Goal: Task Accomplishment & Management: Complete application form

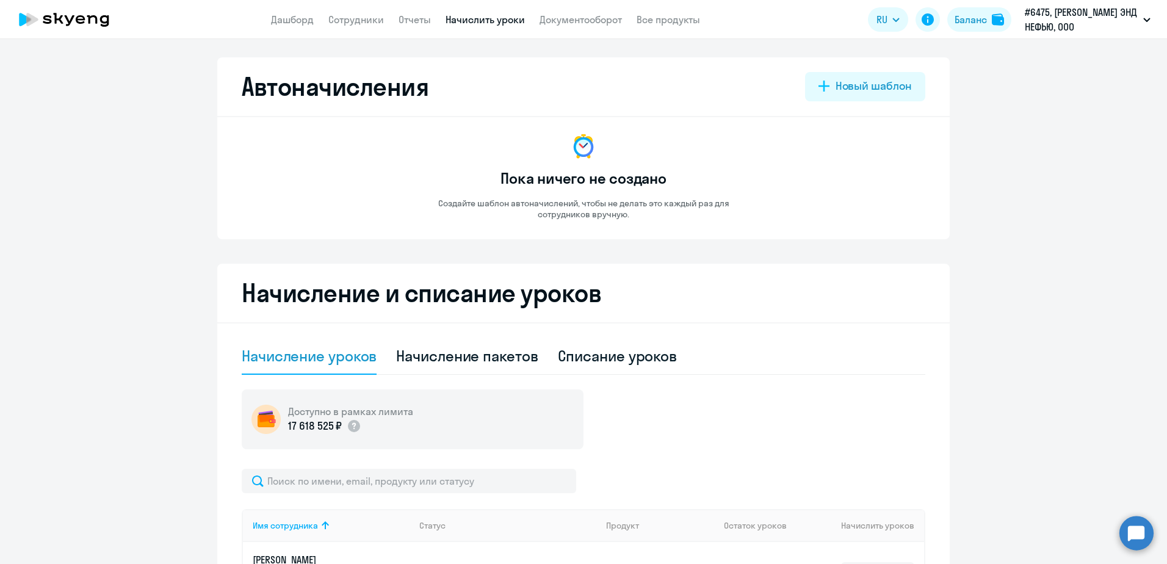
select select "10"
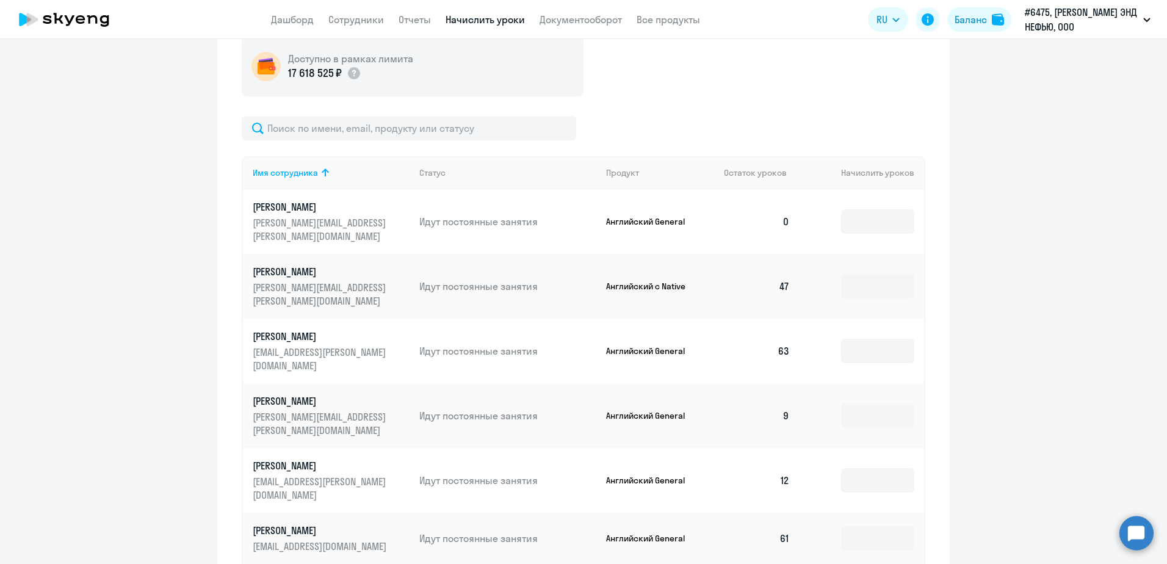
scroll to position [366, 0]
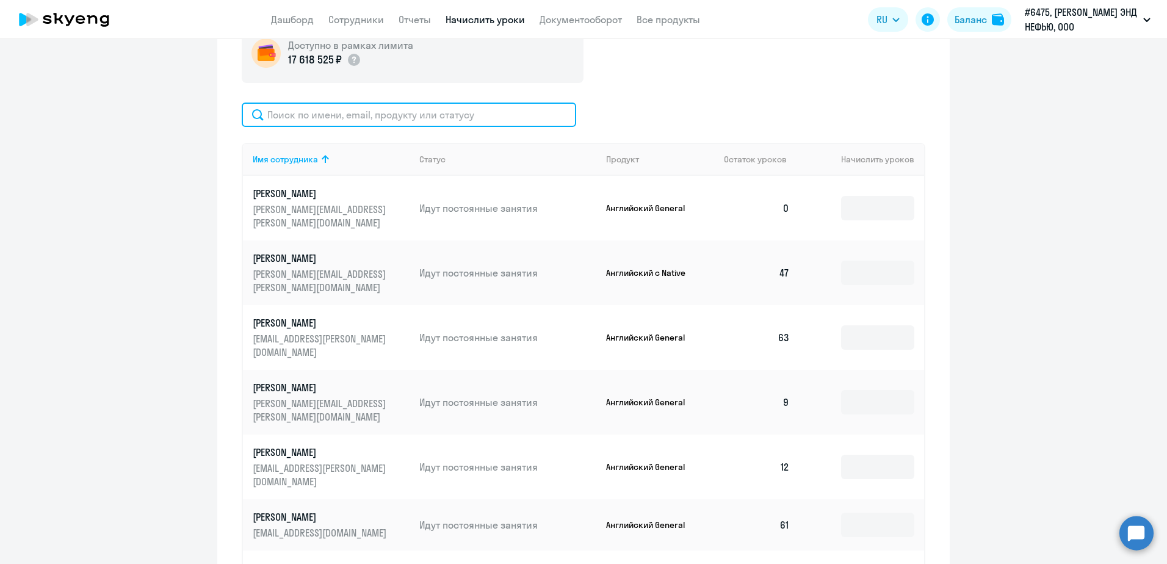
click at [368, 120] on input "text" at bounding box center [409, 115] width 335 height 24
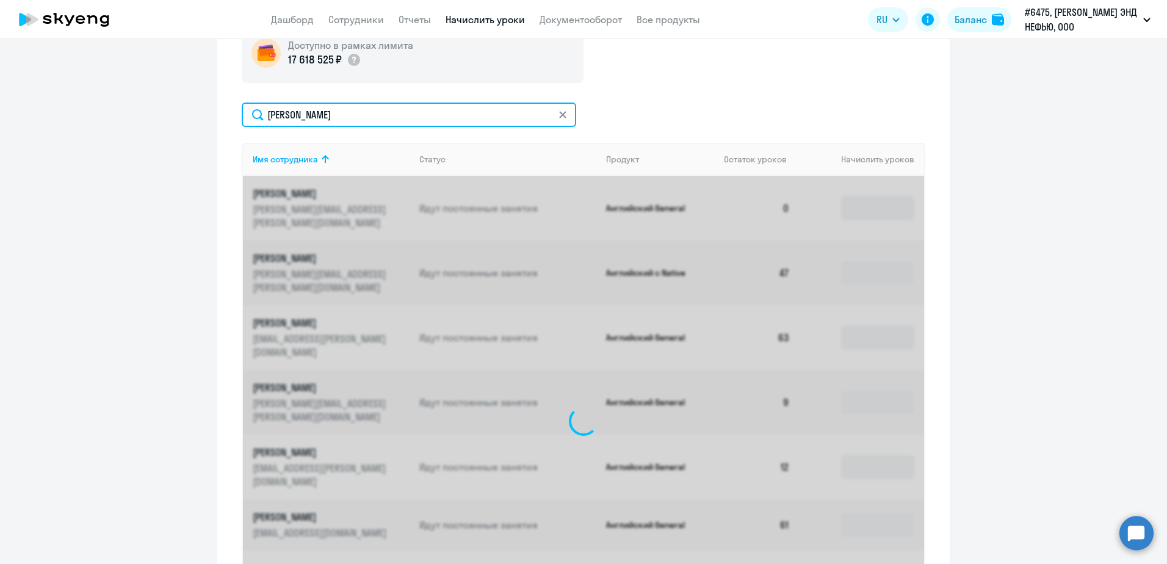
scroll to position [231, 0]
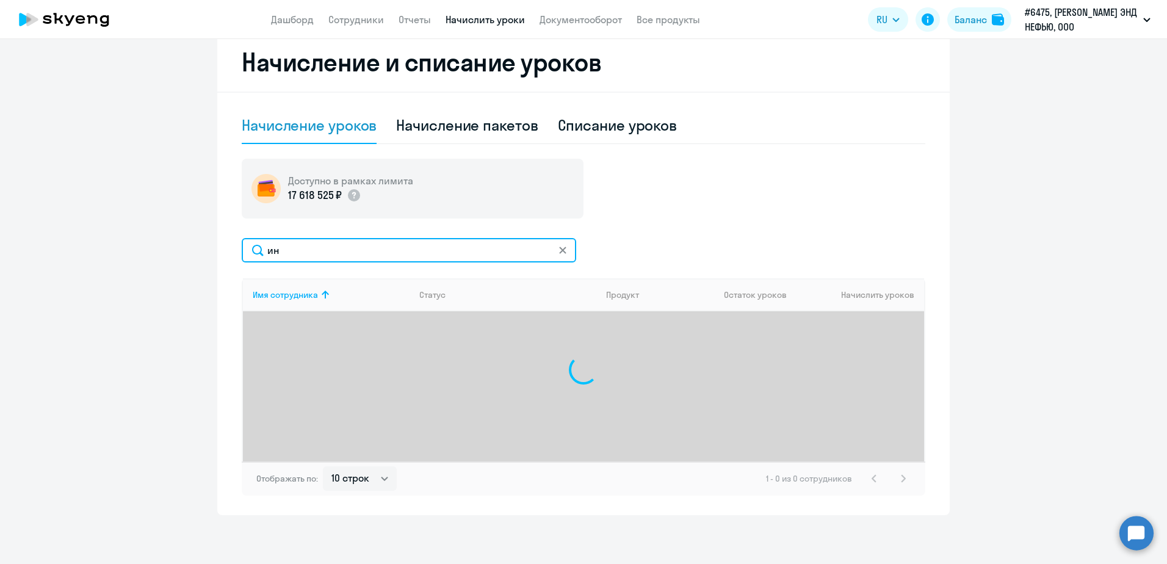
type input "и"
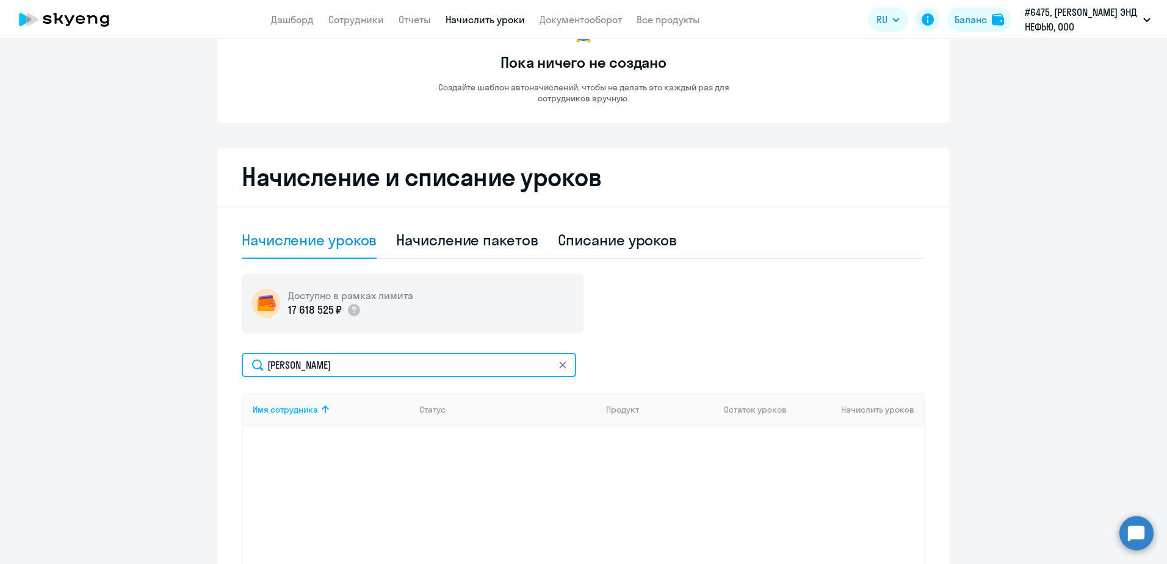
scroll to position [0, 0]
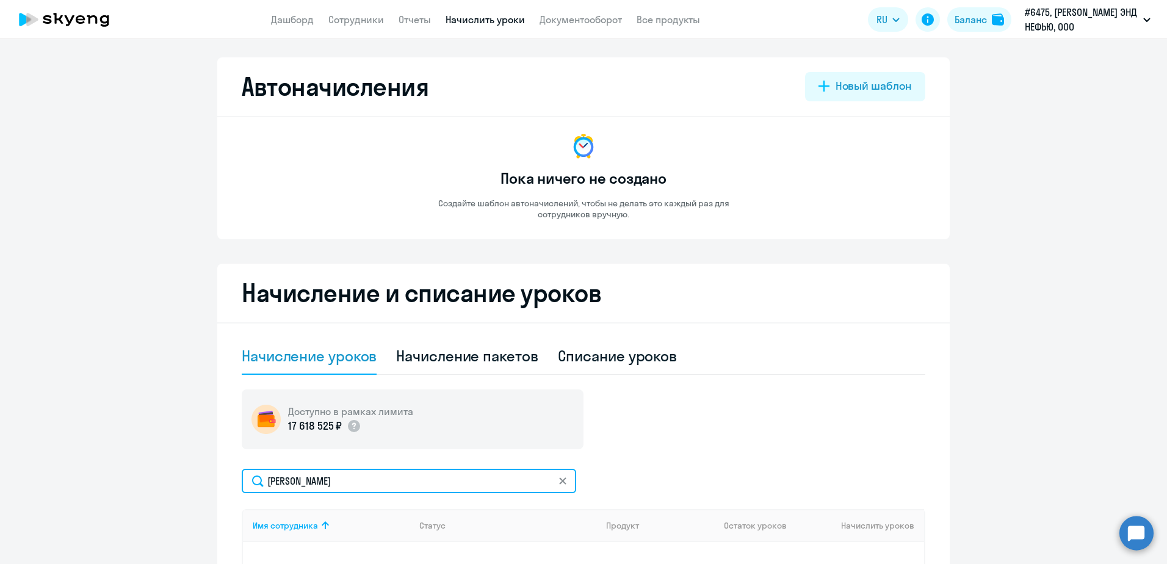
type input "[PERSON_NAME]"
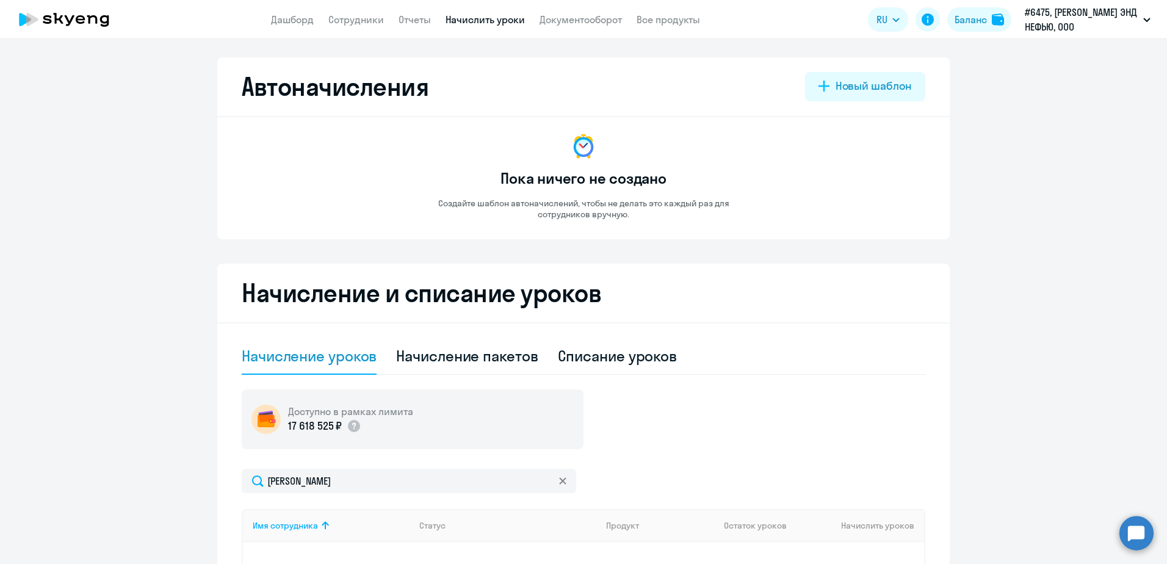
drag, startPoint x: 66, startPoint y: 10, endPoint x: 73, endPoint y: 9, distance: 6.8
click at [66, 10] on icon at bounding box center [63, 19] width 107 height 31
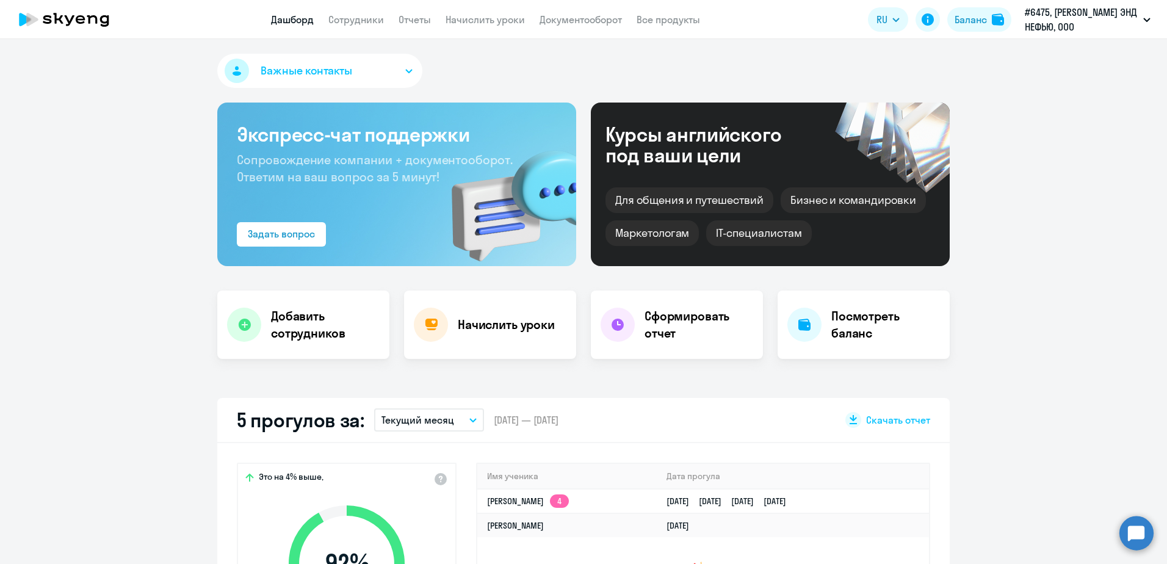
click at [1130, 532] on circle at bounding box center [1137, 533] width 34 height 34
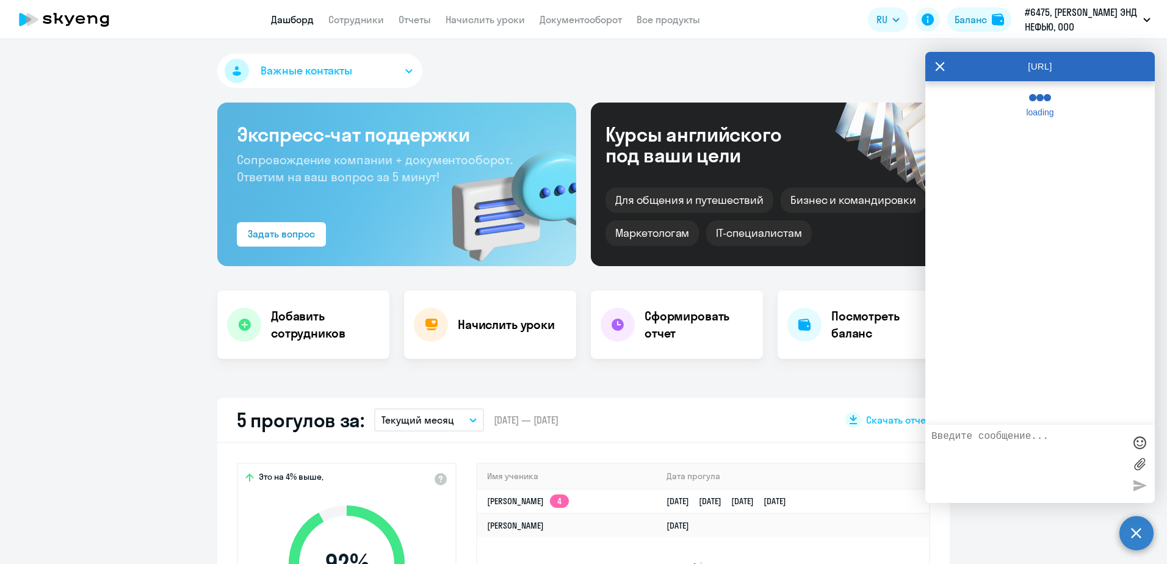
select select "30"
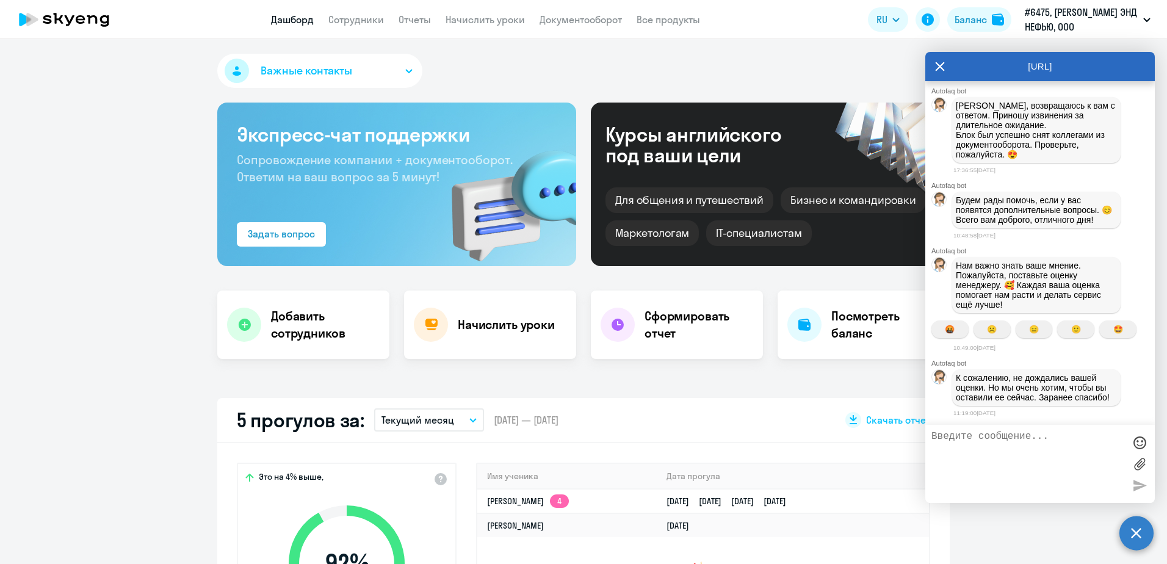
scroll to position [2336, 0]
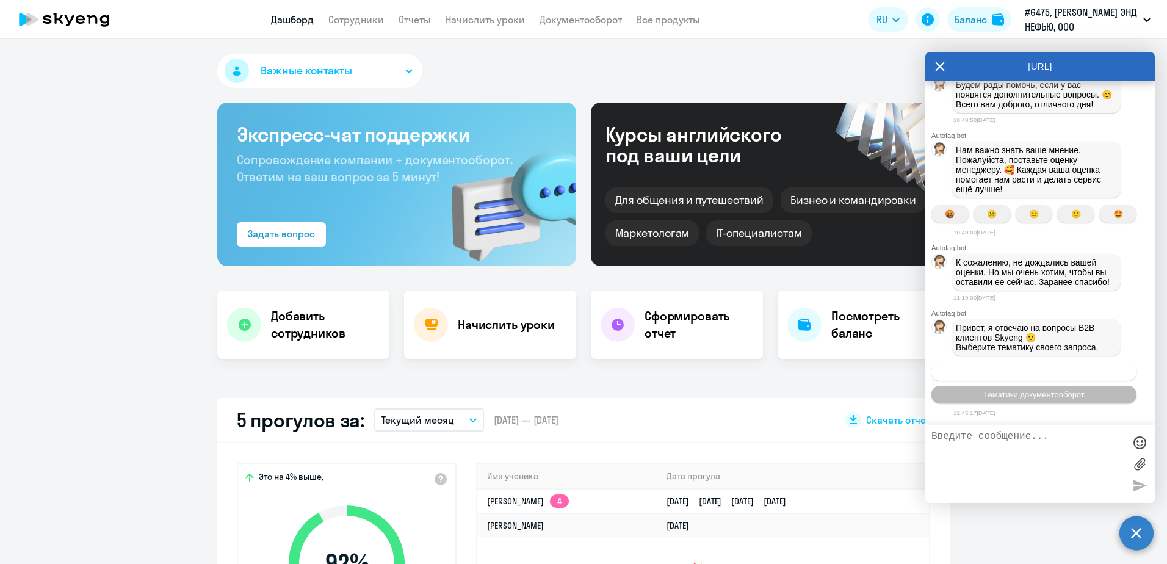
click at [1076, 370] on span "Операционное сопровождение" at bounding box center [1034, 371] width 115 height 9
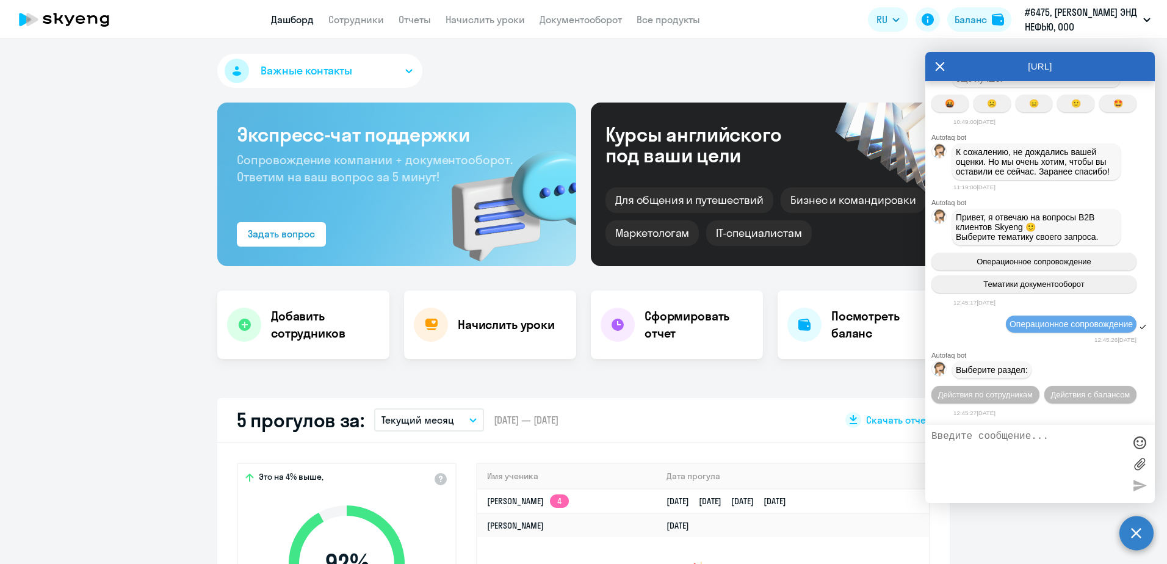
scroll to position [2469, 0]
click at [1033, 390] on span "Действия по сотрудникам" at bounding box center [985, 394] width 95 height 9
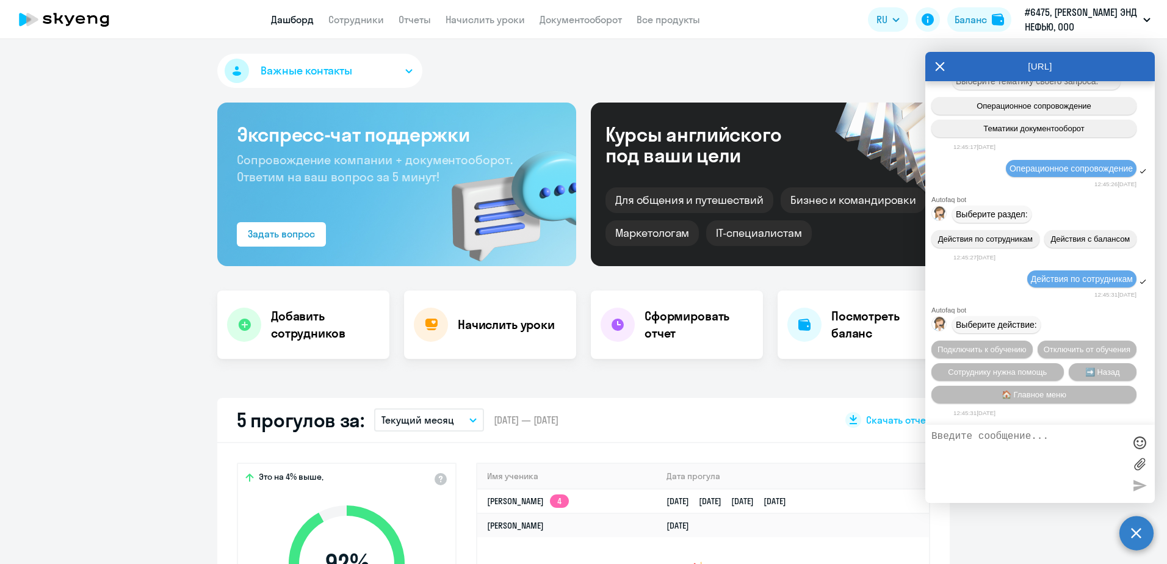
scroll to position [2649, 0]
click at [1027, 345] on span "Подключить к обучению" at bounding box center [982, 349] width 89 height 9
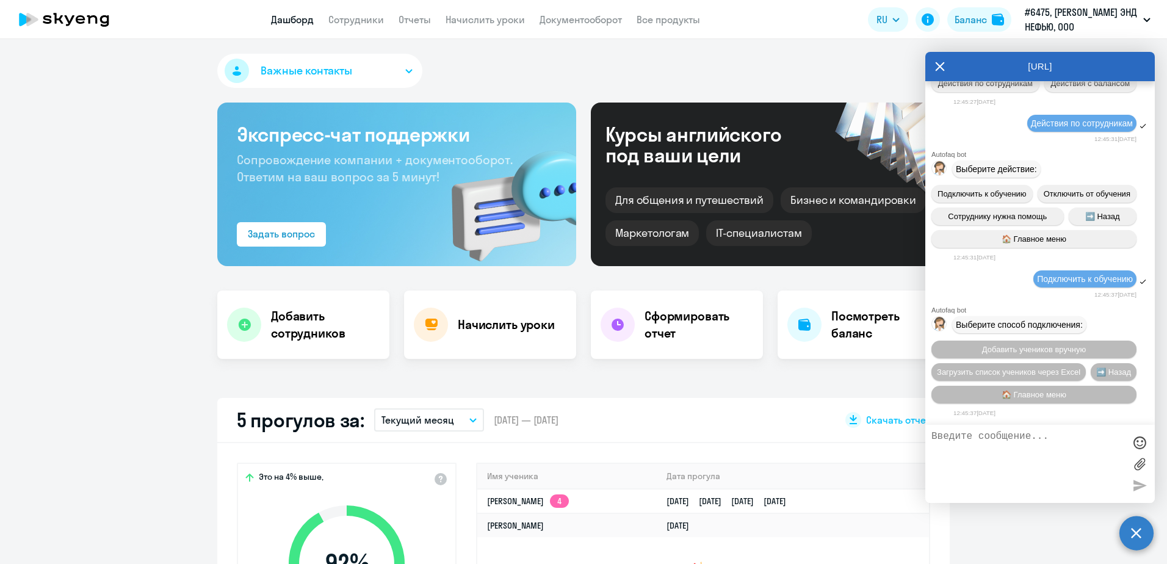
scroll to position [2806, 0]
click at [1052, 349] on span "Добавить учеников вручную" at bounding box center [1034, 349] width 104 height 9
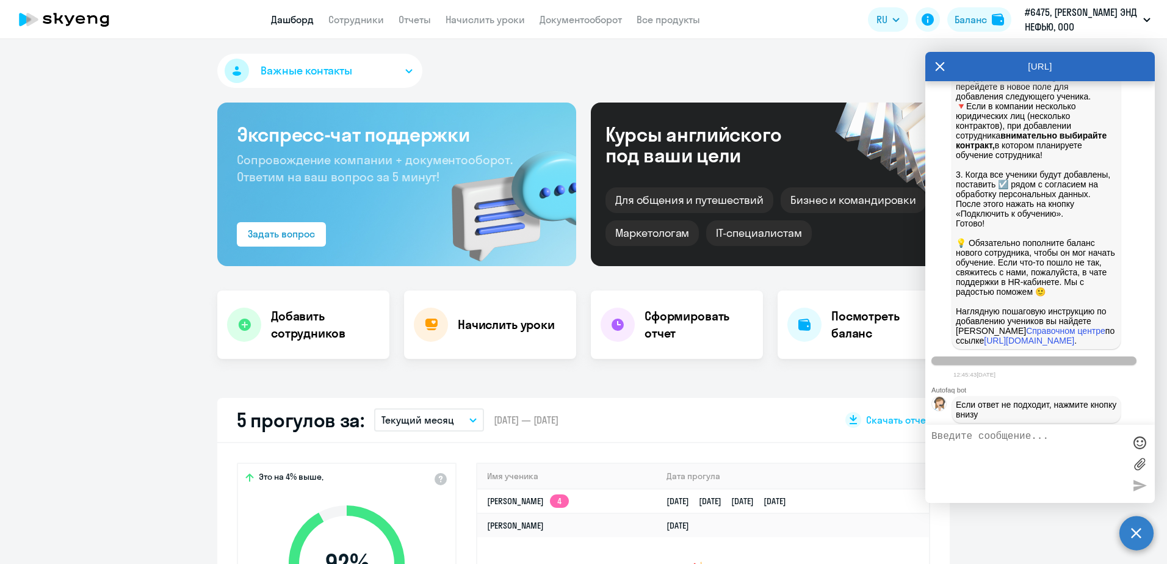
scroll to position [3107, 0]
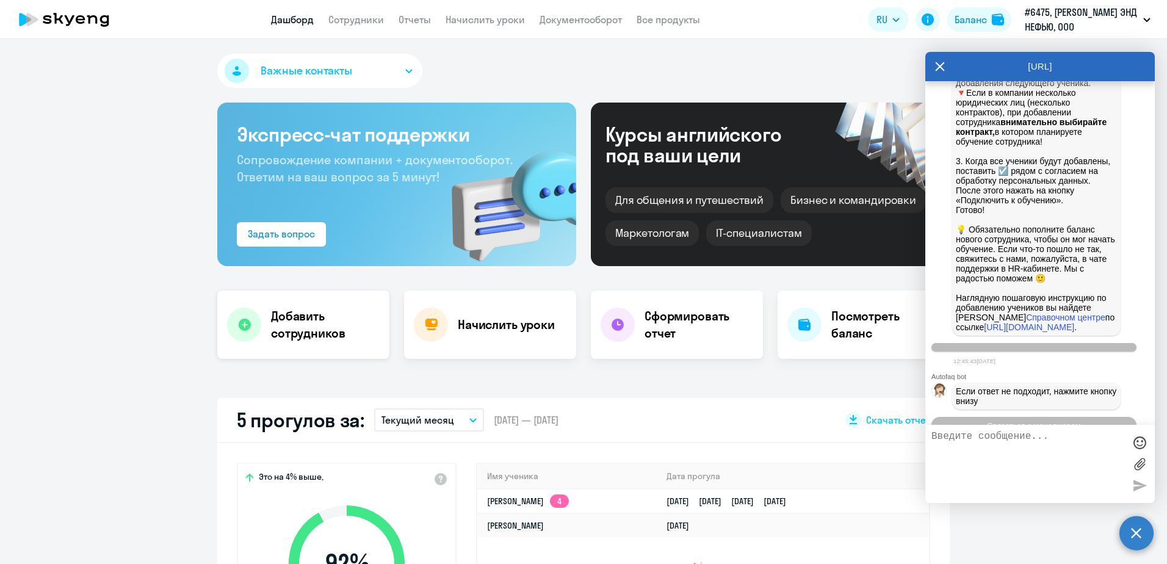
click at [295, 336] on h4 "Добавить сотрудников" at bounding box center [325, 325] width 109 height 34
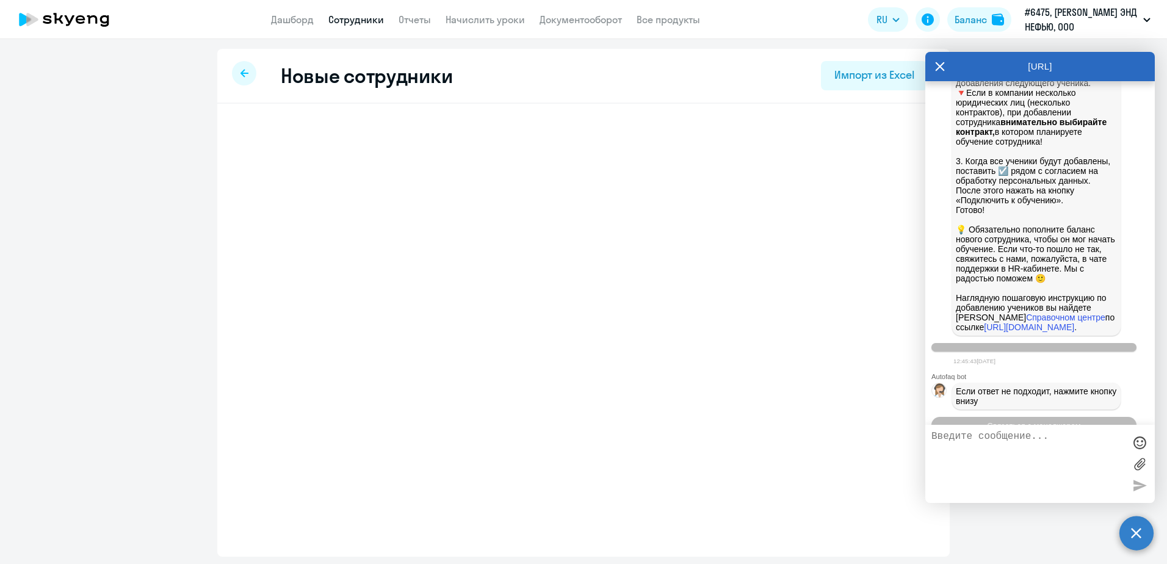
select select "english_adult_not_native_speaker"
select select "3"
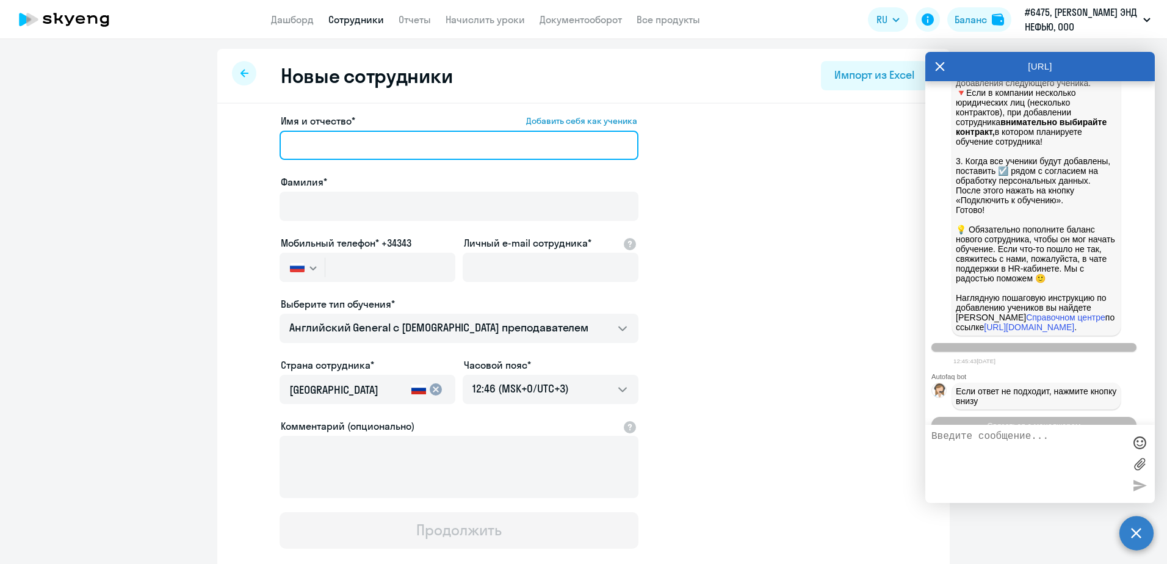
click at [372, 147] on input "Имя и отчество* Добавить себя как ученика" at bounding box center [459, 145] width 359 height 29
type input "[PERSON_NAME]"
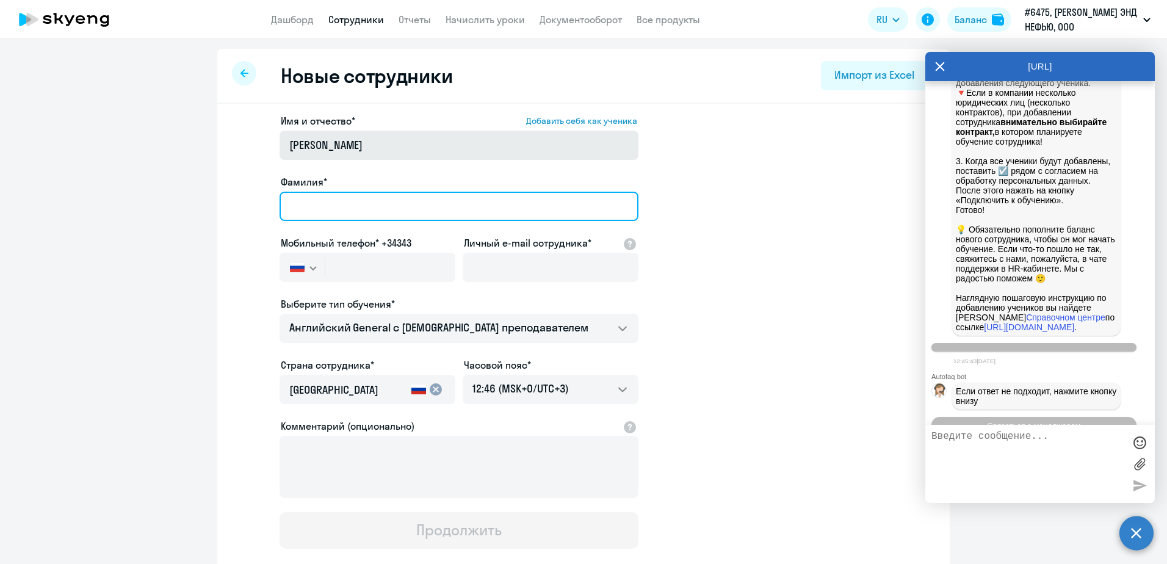
type input "[PERSON_NAME]"
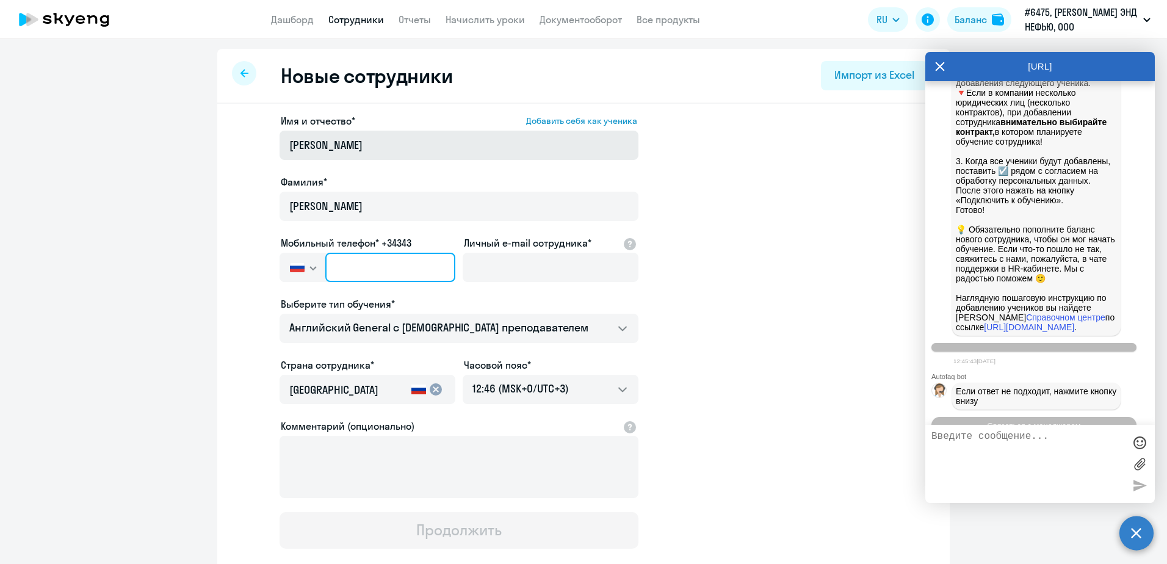
type input "[PHONE_NUMBER]"
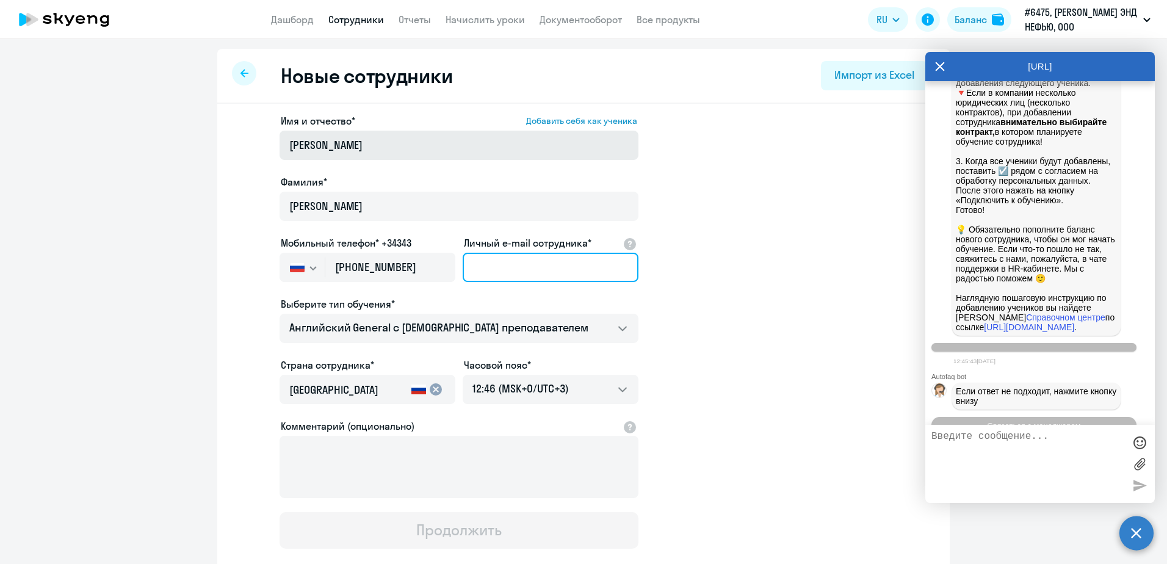
type input "[PERSON_NAME][EMAIL_ADDRESS][PERSON_NAME][DOMAIN_NAME]"
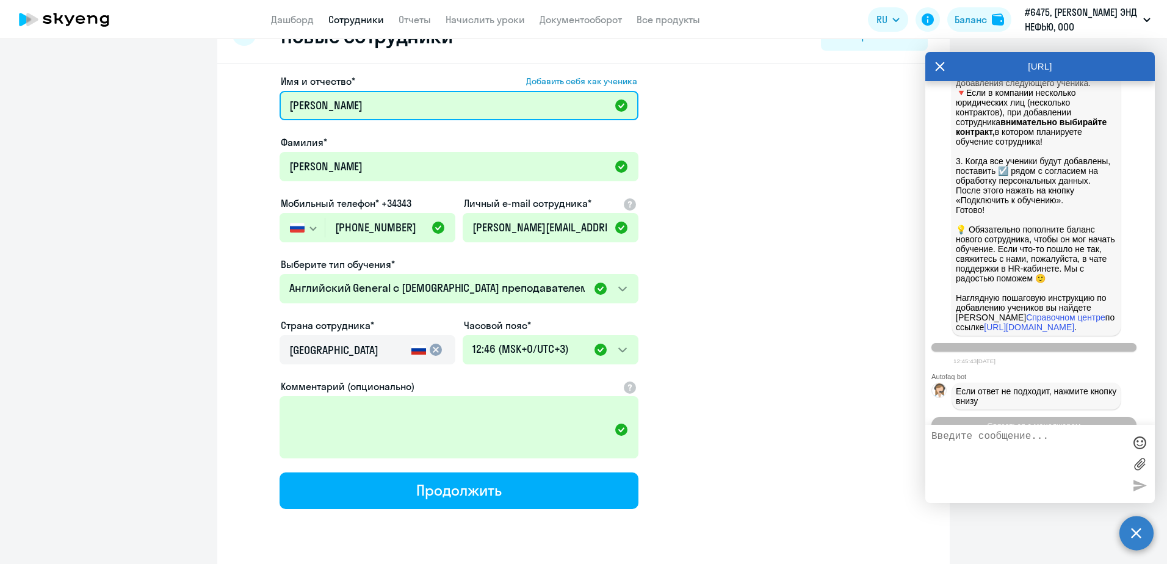
scroll to position [61, 0]
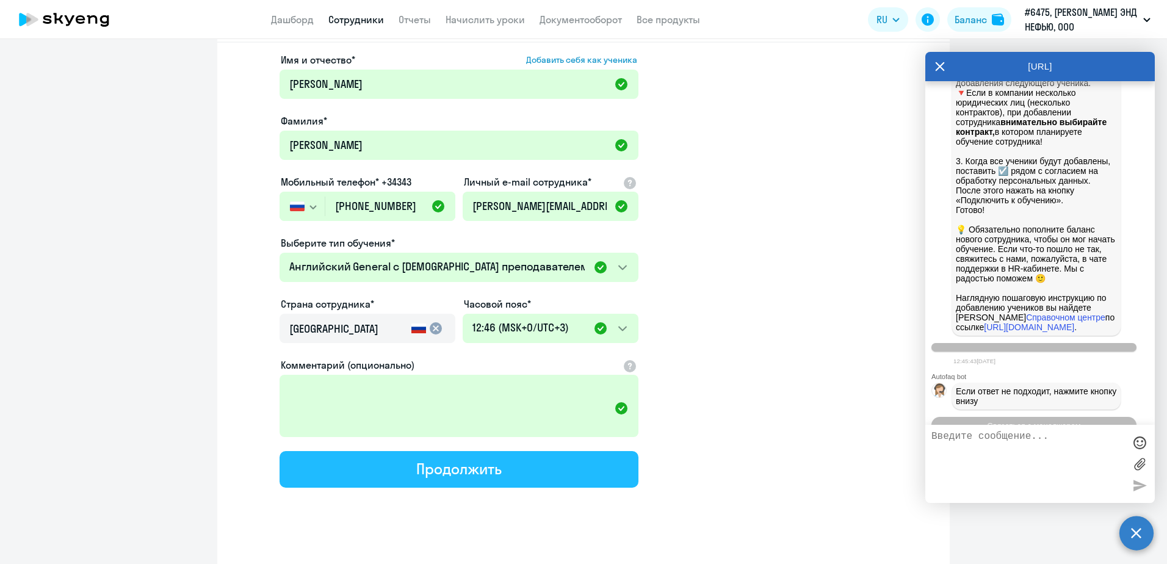
click at [546, 474] on button "Продолжить" at bounding box center [459, 469] width 359 height 37
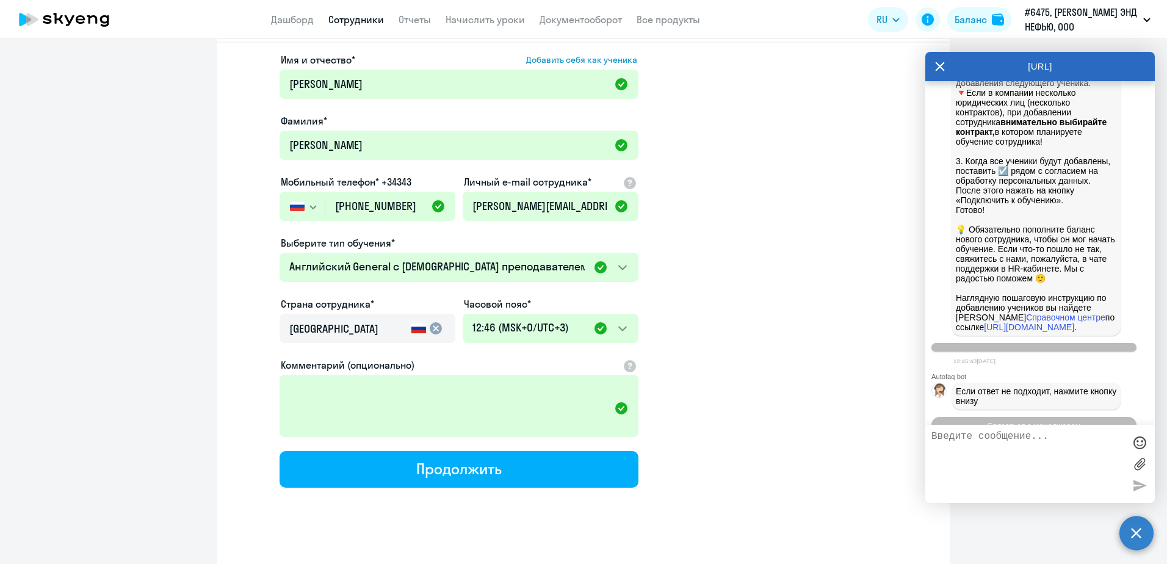
select select "english_adult_not_native_speaker"
select select "3"
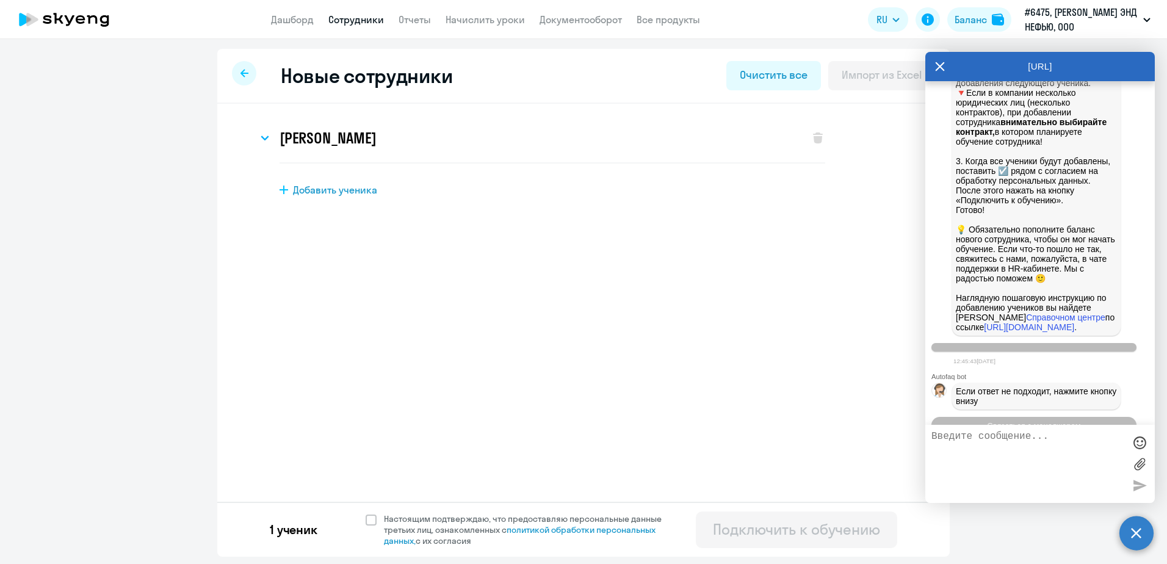
scroll to position [0, 0]
click at [370, 522] on span at bounding box center [371, 520] width 11 height 11
click at [366, 513] on input "Настоящим подтверждаю, что предоставляю персональные данные третьих лиц, ознако…" at bounding box center [365, 513] width 1 height 1
checkbox input "true"
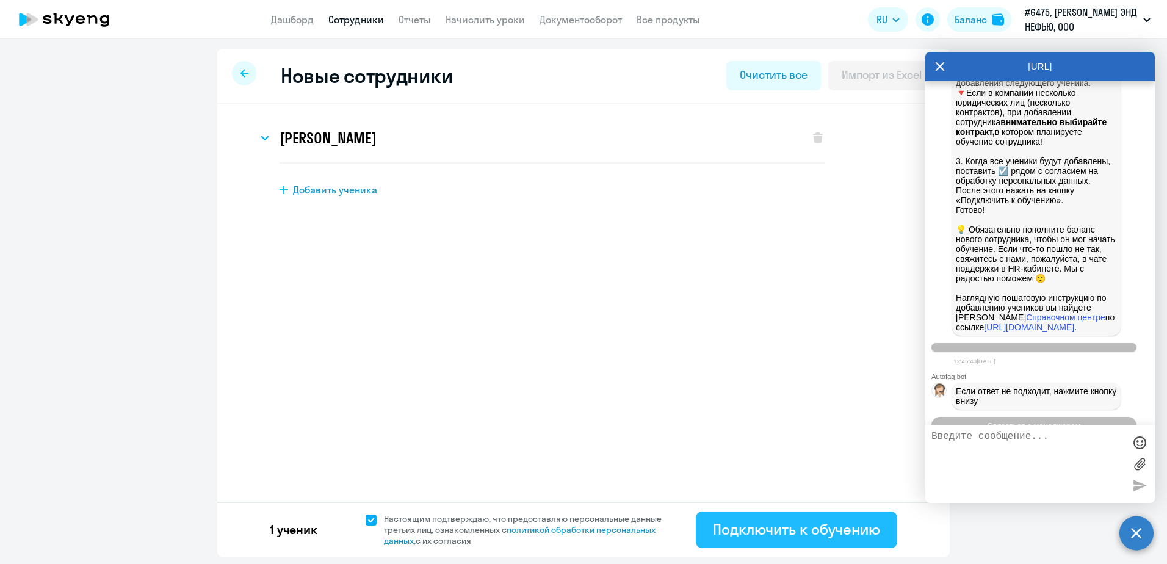
click at [800, 541] on button "Подключить к обучению" at bounding box center [796, 530] width 201 height 37
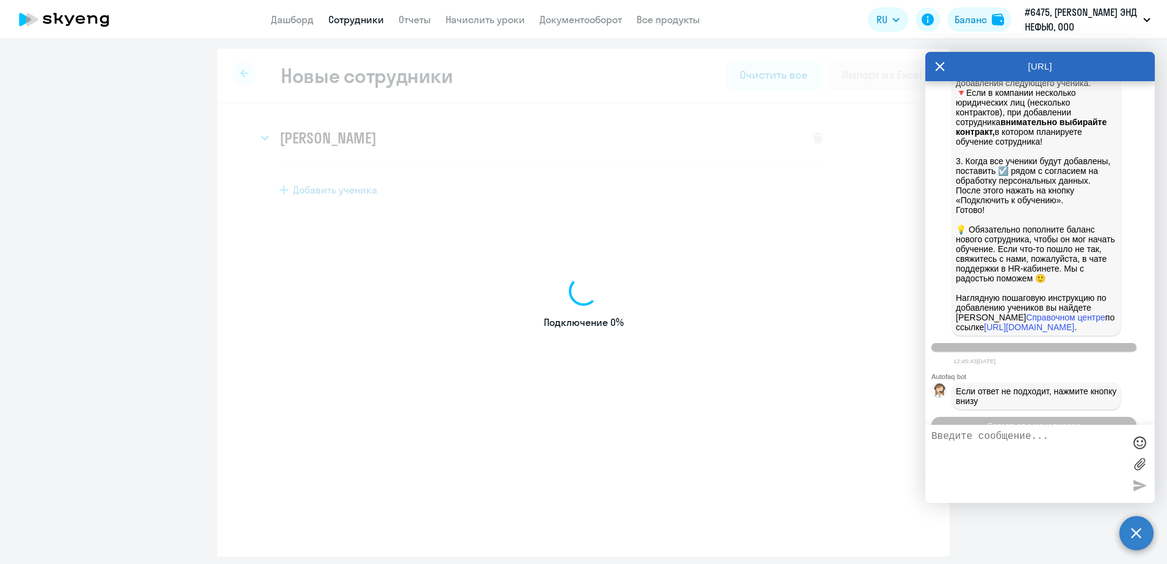
select select "english_adult_not_native_speaker"
select select "3"
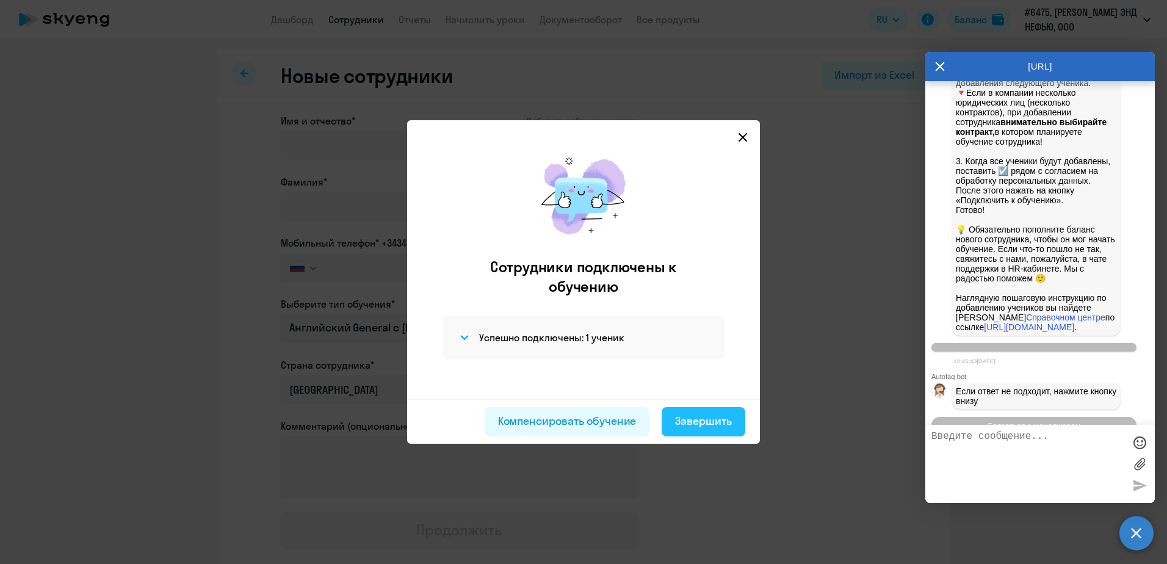
click at [705, 421] on div "Завершить" at bounding box center [703, 421] width 57 height 16
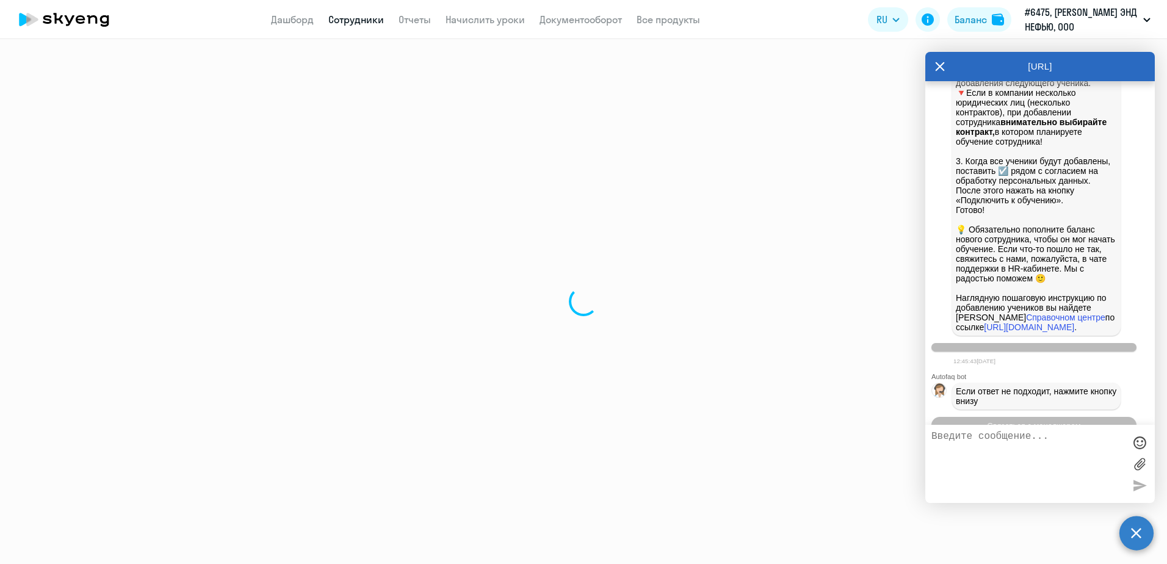
select select "30"
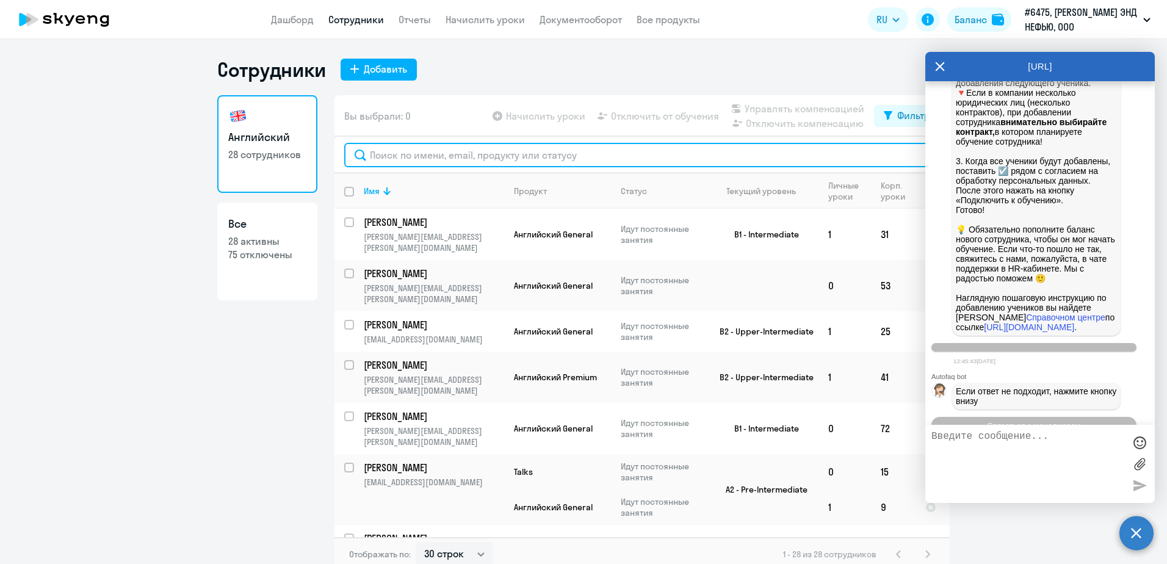
click at [619, 158] on input "text" at bounding box center [642, 155] width 596 height 24
type input "[PERSON_NAME]"
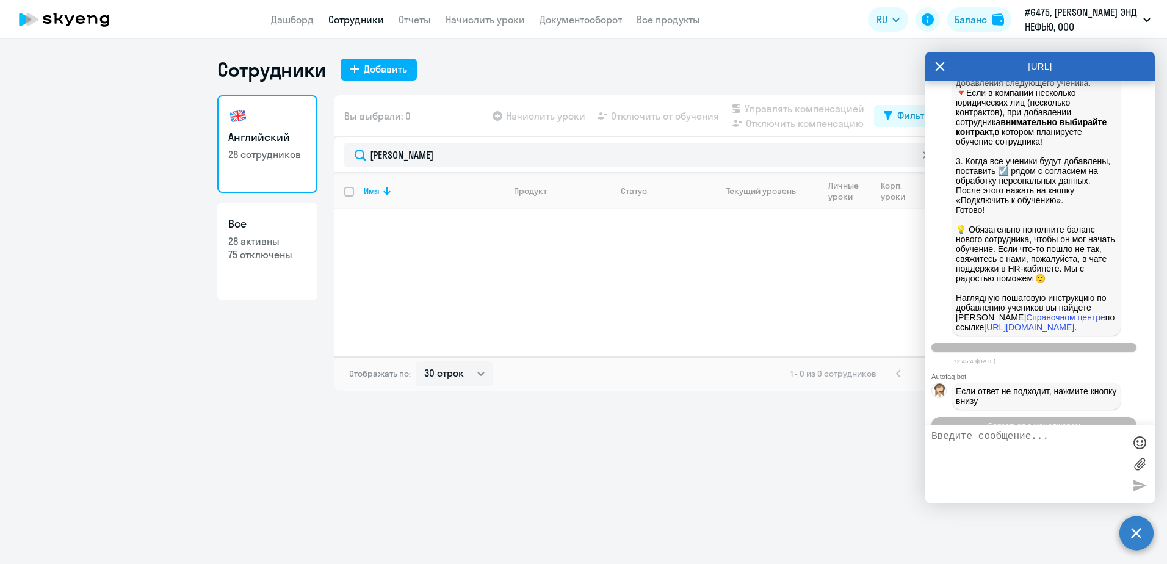
click at [248, 253] on p "75 отключены" at bounding box center [267, 254] width 78 height 13
select select "30"
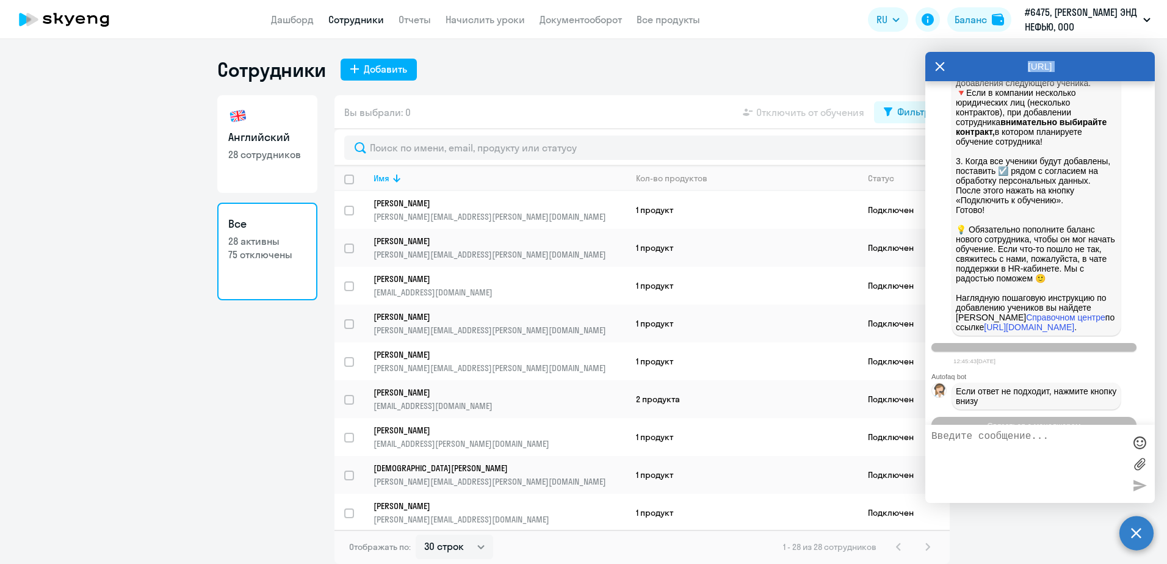
scroll to position [3096, 0]
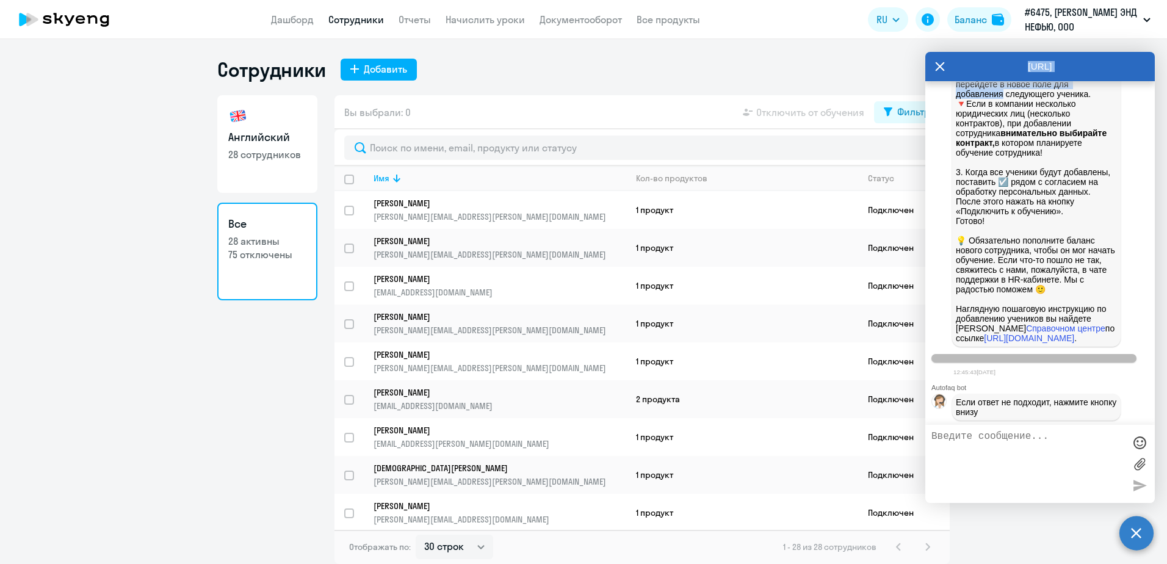
drag, startPoint x: 987, startPoint y: 68, endPoint x: 1004, endPoint y: 328, distance: 260.0
click at [1004, 328] on div "[URL] Autofaq bot Привет, я отвечаю на вопросы B2B клиентов Skyeng 🙂 Выберите т…" at bounding box center [1040, 277] width 230 height 451
drag, startPoint x: 1004, startPoint y: 328, endPoint x: 946, endPoint y: 129, distance: 207.3
click at [939, 66] on icon at bounding box center [940, 66] width 9 height 9
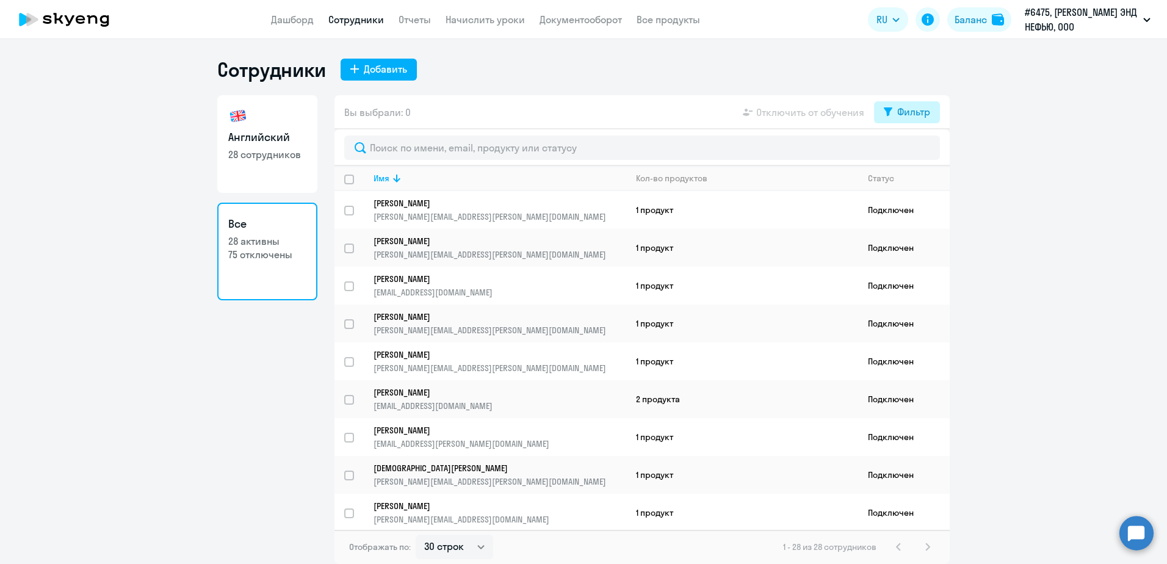
click at [905, 117] on div "Фильтр" at bounding box center [913, 111] width 33 height 15
click at [922, 147] on span at bounding box center [920, 152] width 21 height 12
click at [910, 151] on input "checkbox" at bounding box center [909, 151] width 1 height 1
checkbox input "true"
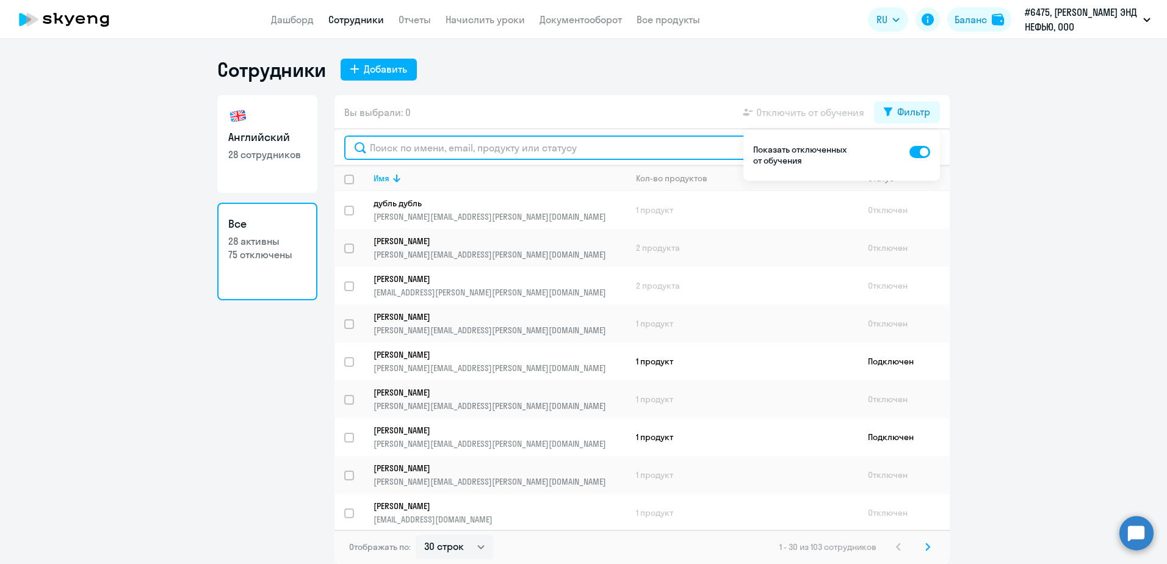
click at [427, 149] on input "text" at bounding box center [642, 148] width 596 height 24
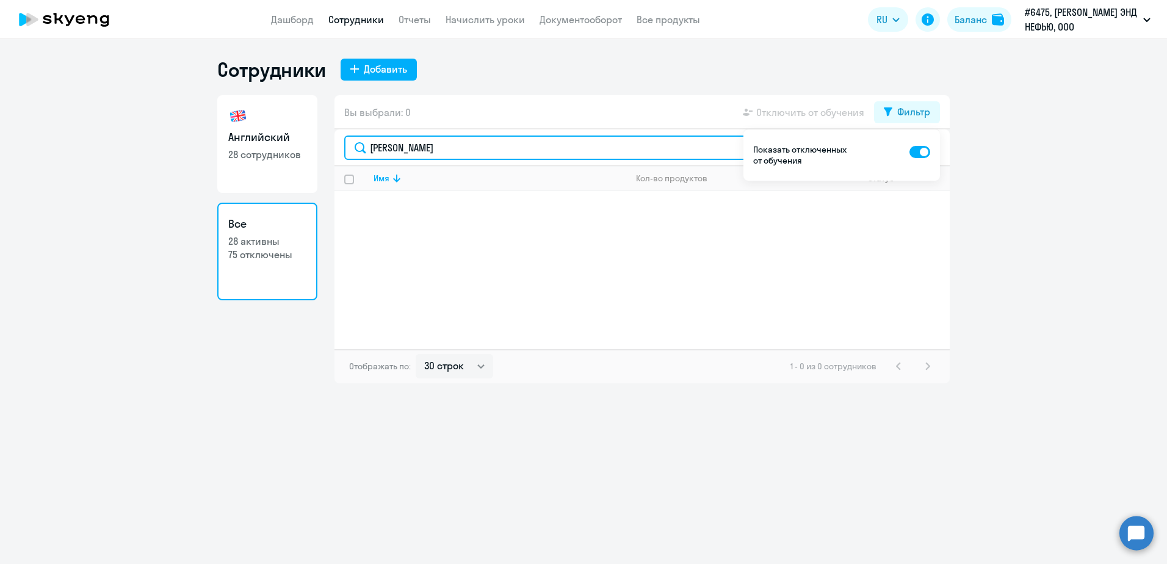
type input "[PERSON_NAME]"
click at [419, 68] on div "Сотрудники Добавить" at bounding box center [583, 69] width 733 height 24
click at [509, 20] on link "Начислить уроки" at bounding box center [485, 19] width 79 height 12
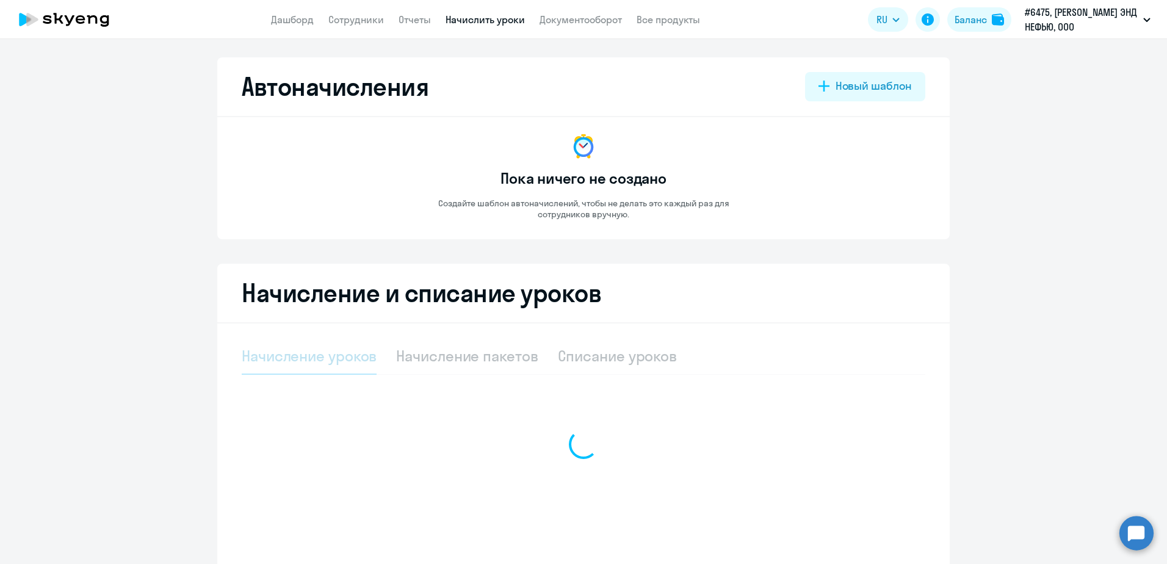
select select "10"
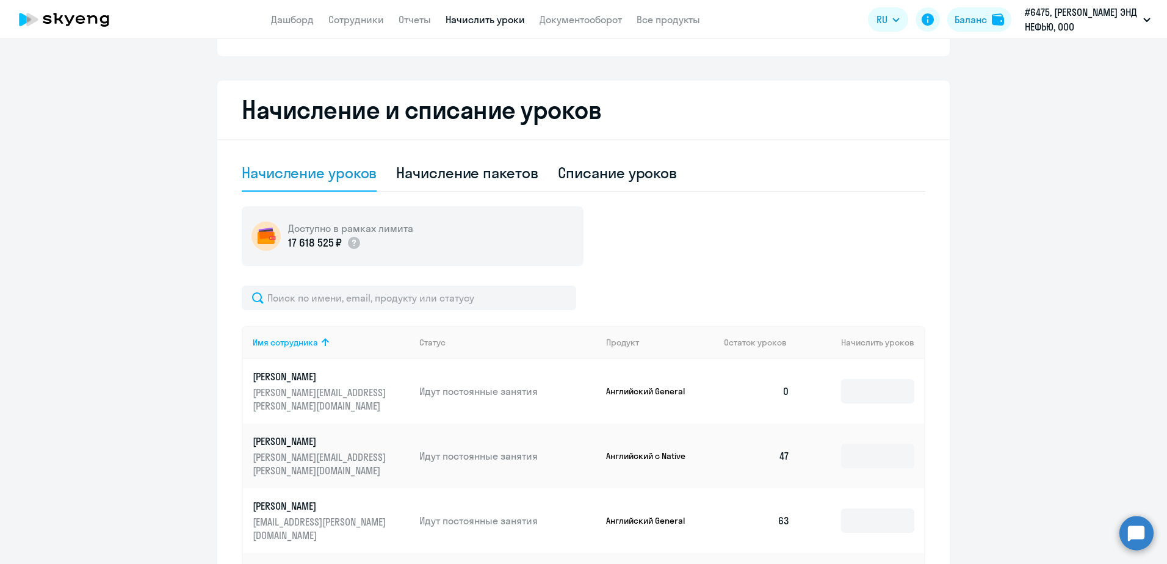
scroll to position [122, 0]
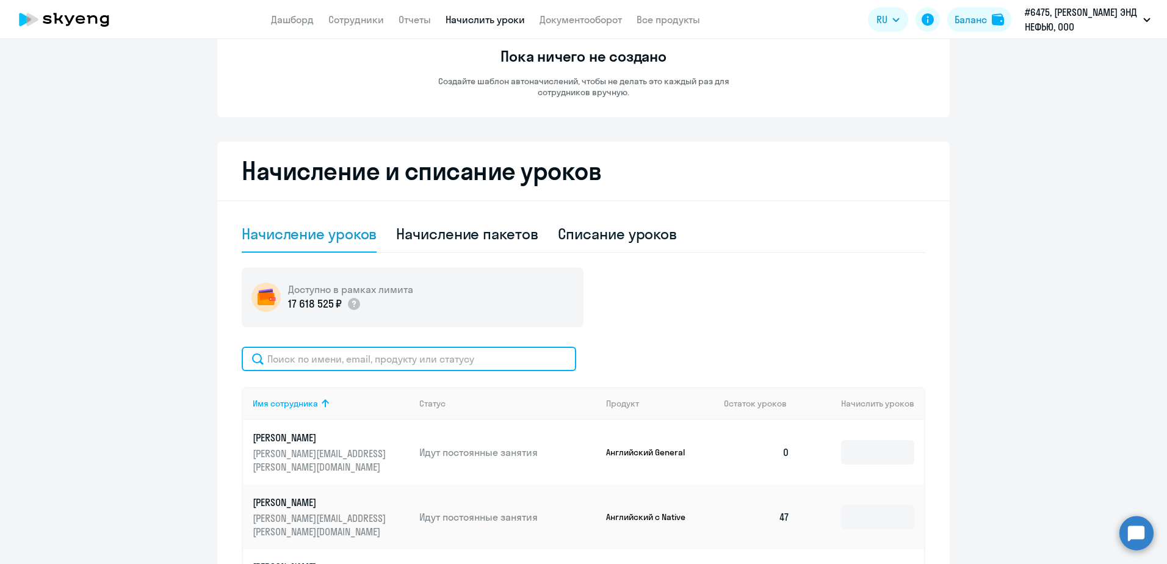
click at [480, 358] on input "text" at bounding box center [409, 359] width 335 height 24
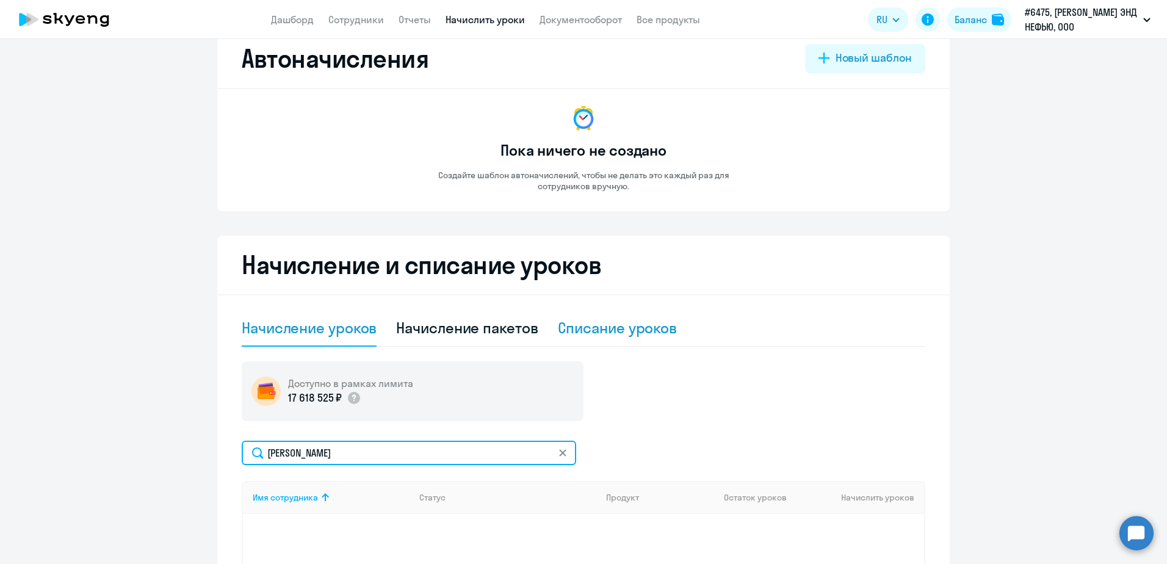
scroll to position [0, 0]
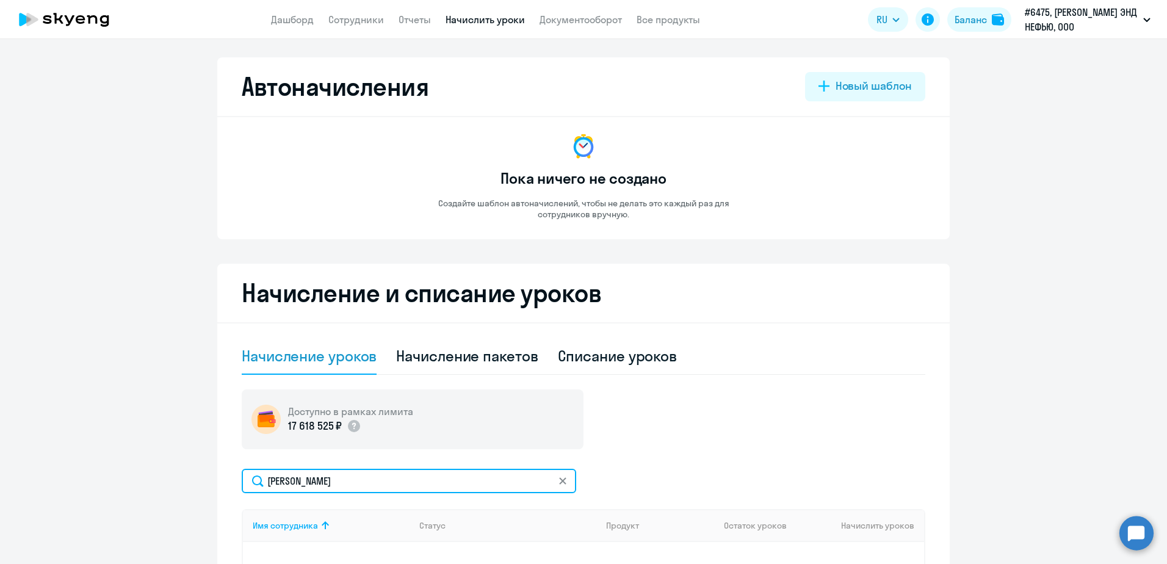
type input "[PERSON_NAME]"
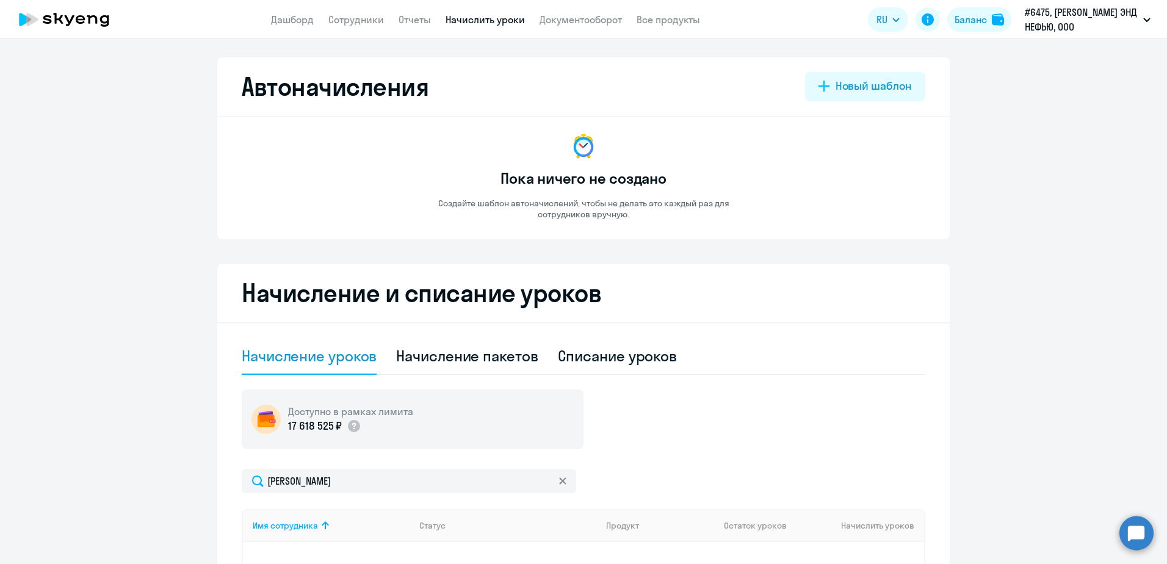
click at [1133, 532] on circle at bounding box center [1137, 533] width 34 height 34
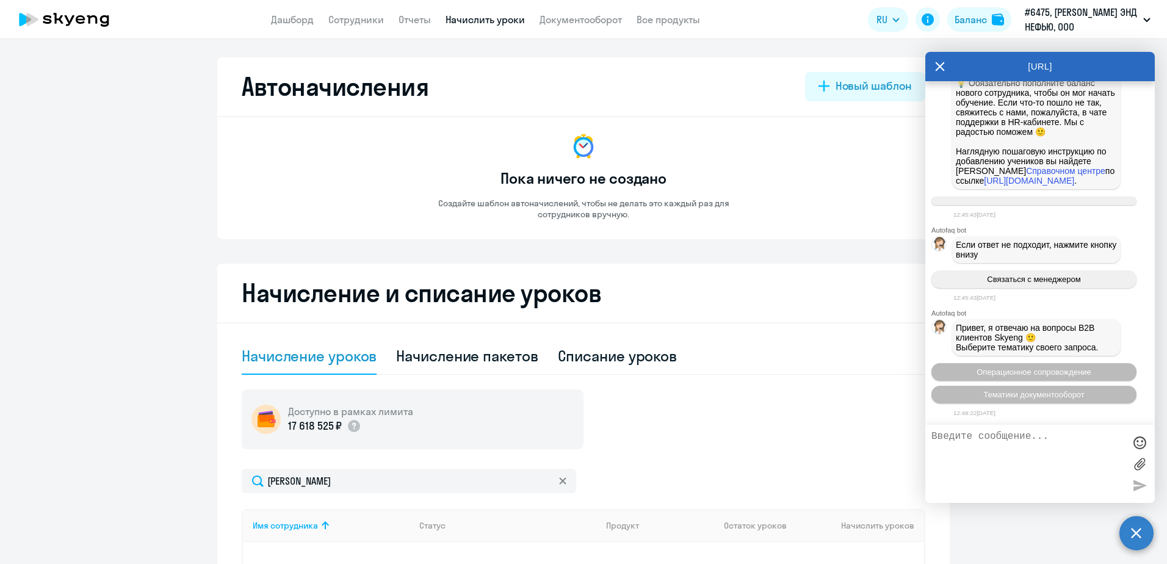
scroll to position [3346, 0]
click at [1054, 20] on p "#6475, [PERSON_NAME] ЭНД НЕФЬЮ, ООО" at bounding box center [1082, 19] width 114 height 29
click at [933, 65] on div "[URL]" at bounding box center [1040, 66] width 230 height 29
click at [940, 67] on icon at bounding box center [940, 66] width 9 height 9
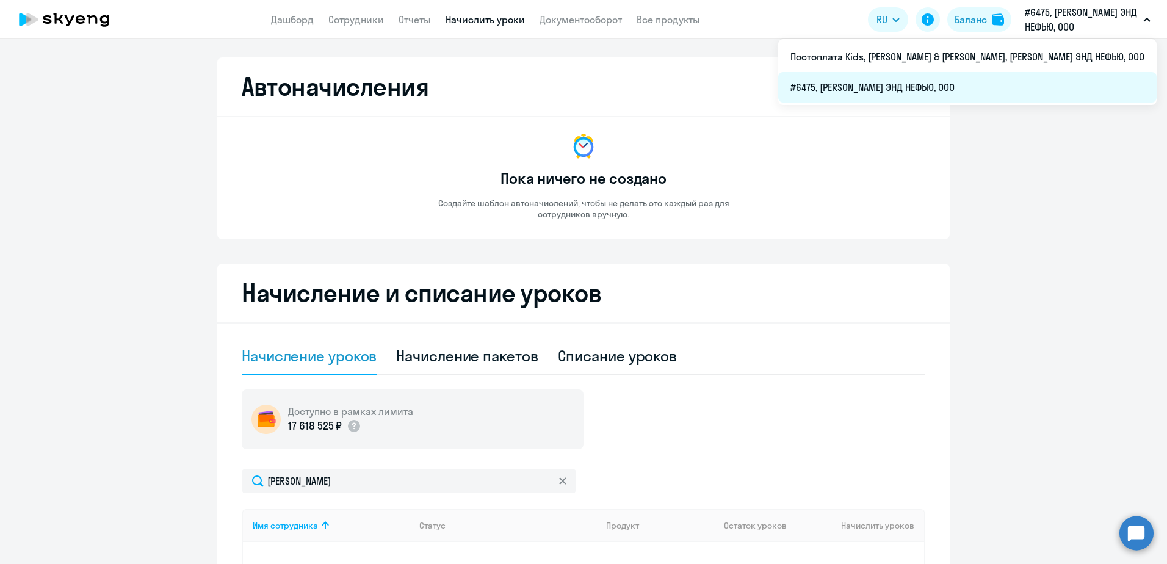
click at [972, 89] on li "#6475, [PERSON_NAME] ЭНД НЕФЬЮ, ООО" at bounding box center [967, 87] width 378 height 31
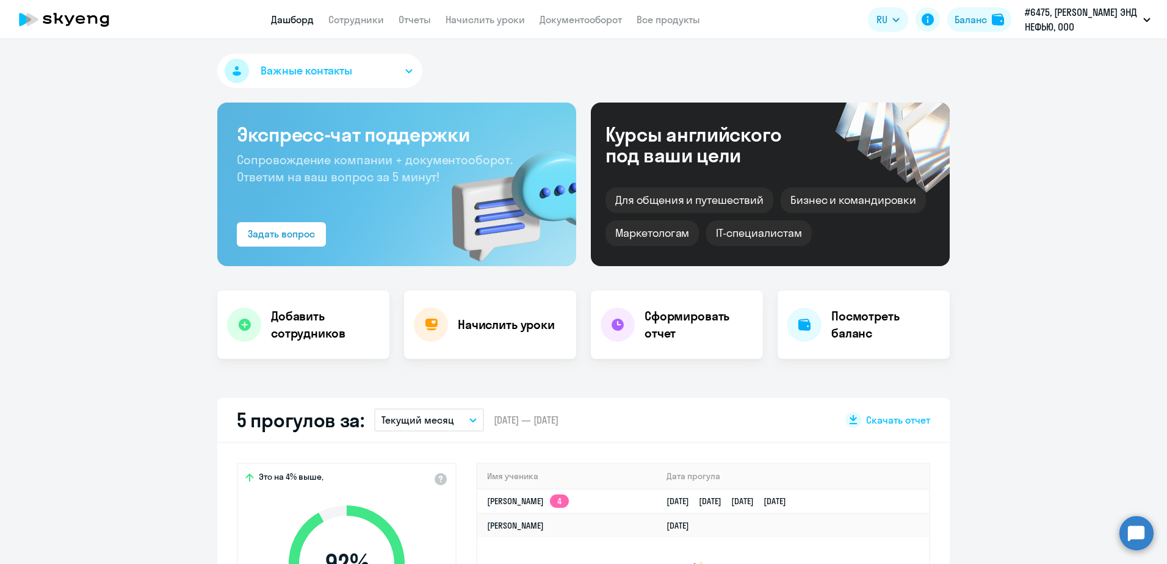
select select "30"
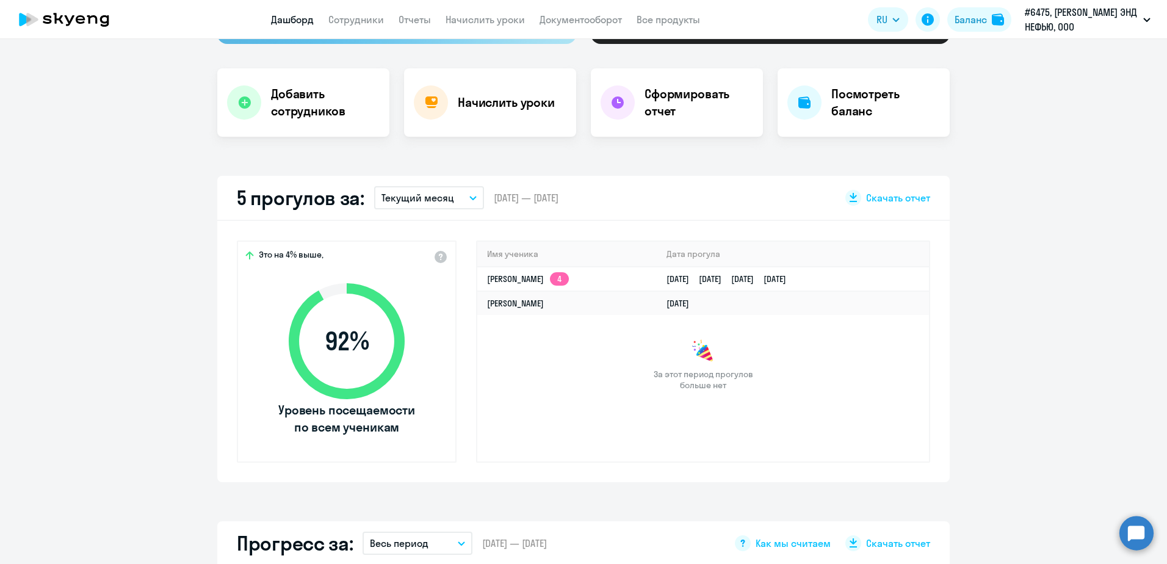
scroll to position [61, 0]
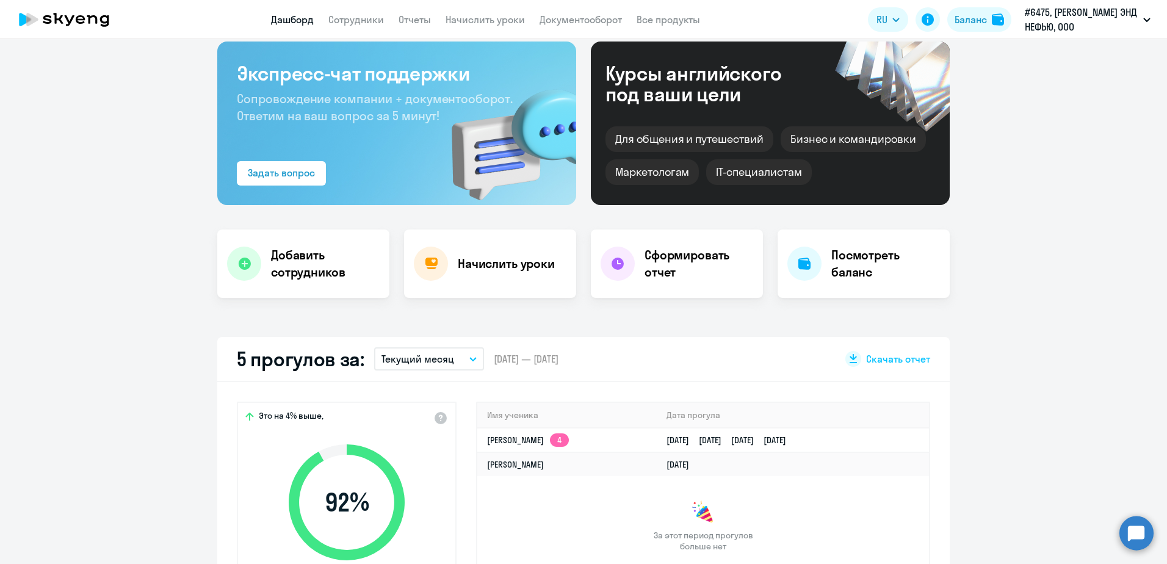
click at [1136, 537] on circle at bounding box center [1137, 533] width 34 height 34
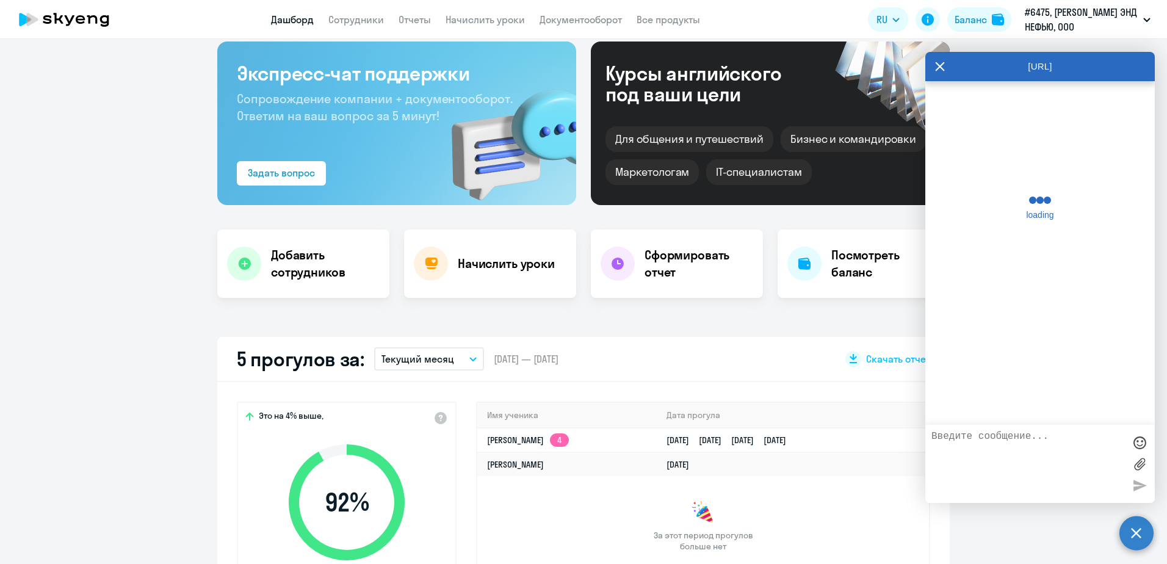
scroll to position [3524, 0]
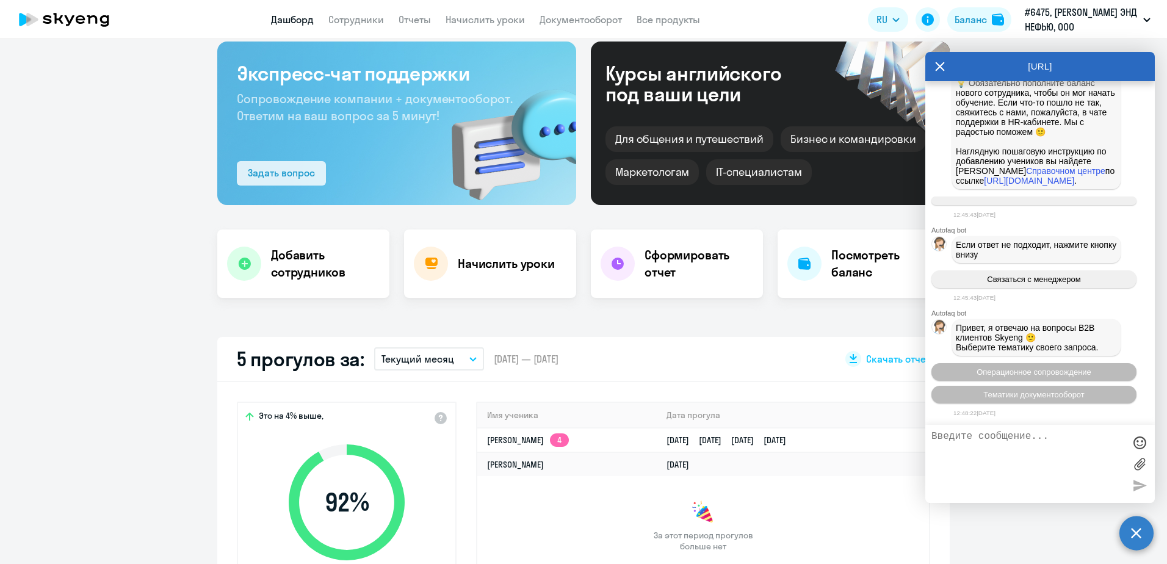
click at [270, 177] on div "Задать вопрос" at bounding box center [281, 172] width 67 height 15
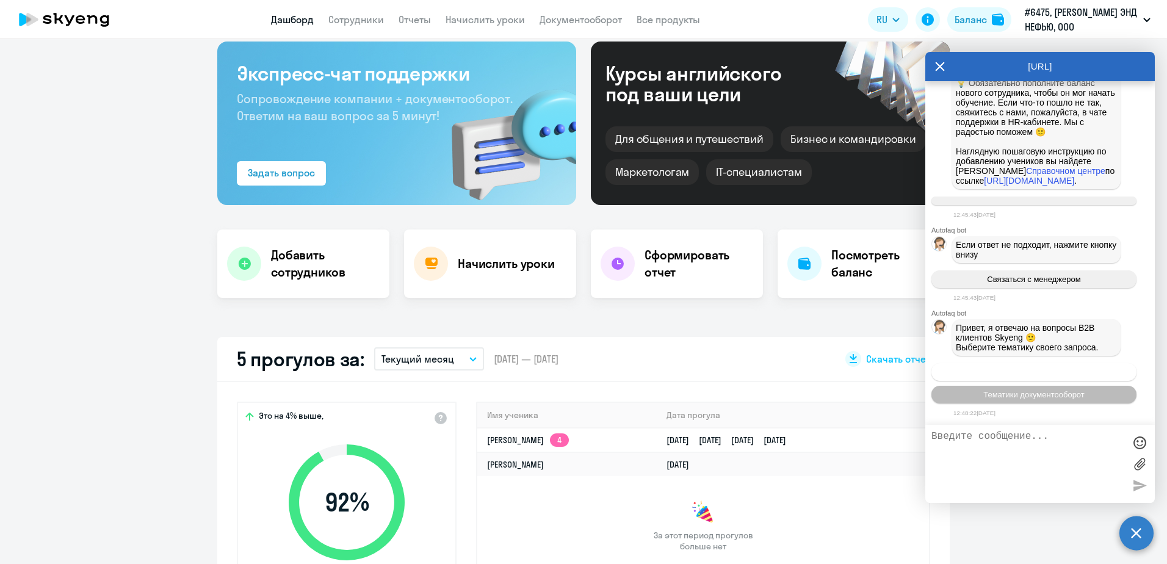
click at [1035, 377] on span "Операционное сопровождение" at bounding box center [1034, 371] width 115 height 9
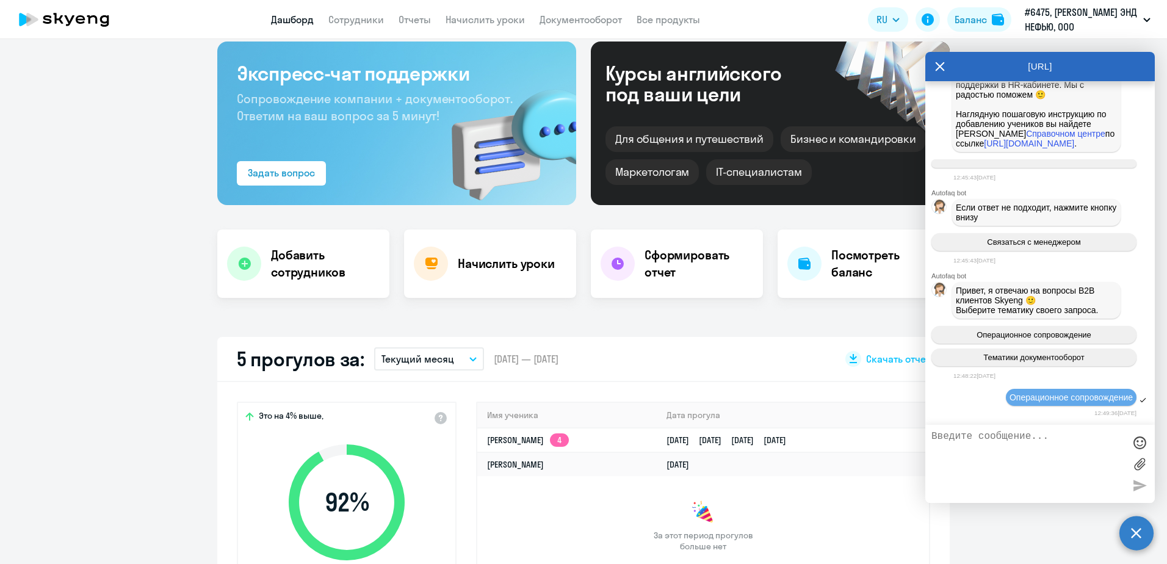
scroll to position [3662, 0]
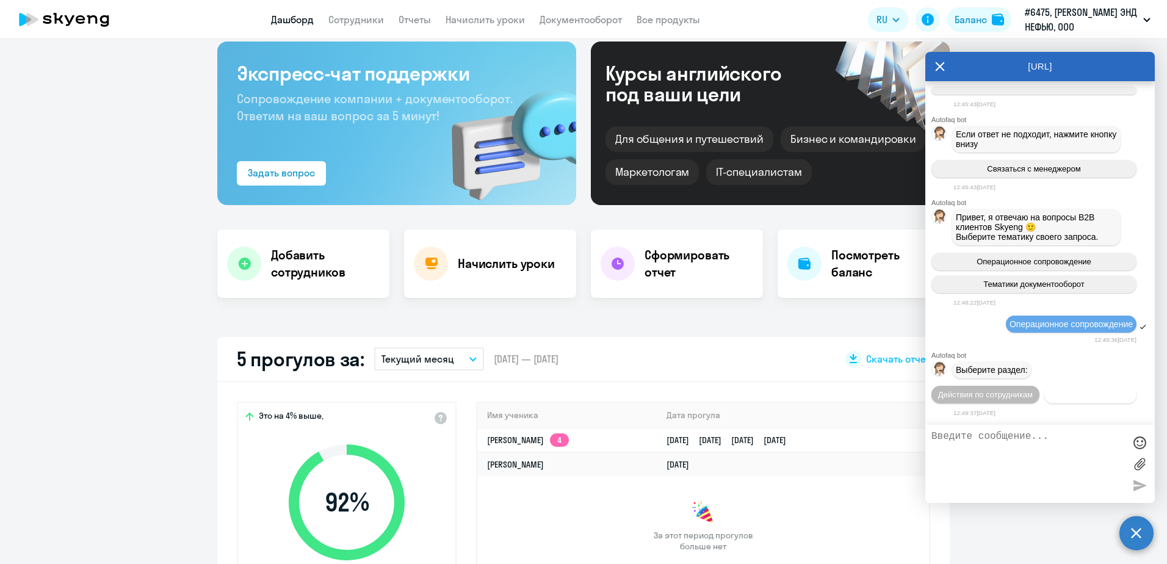
click at [1051, 395] on span "Действия с балансом" at bounding box center [1090, 394] width 79 height 9
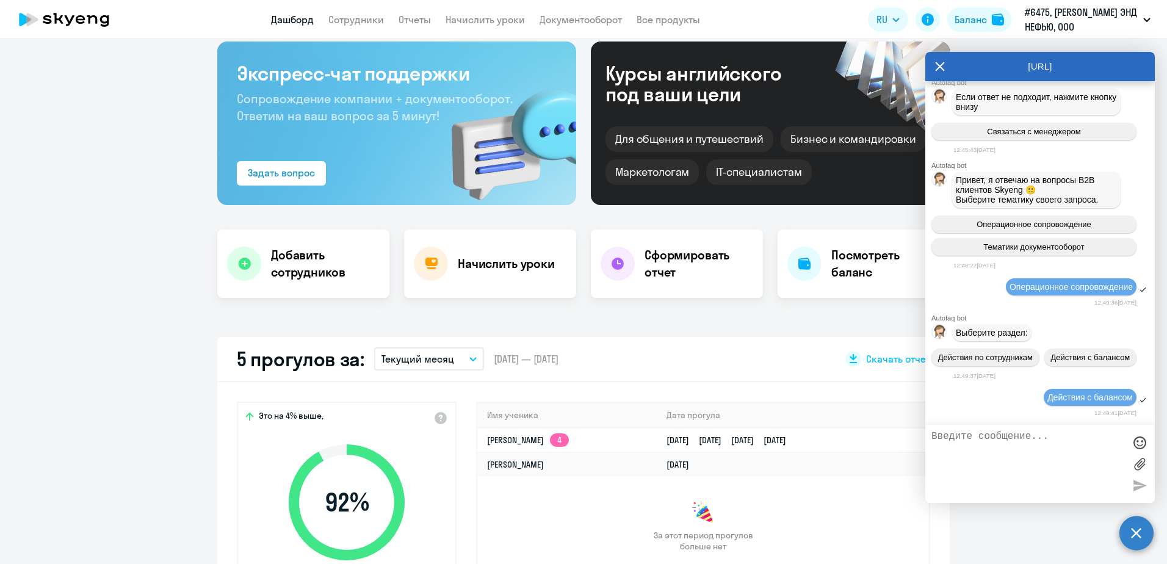
scroll to position [3796, 0]
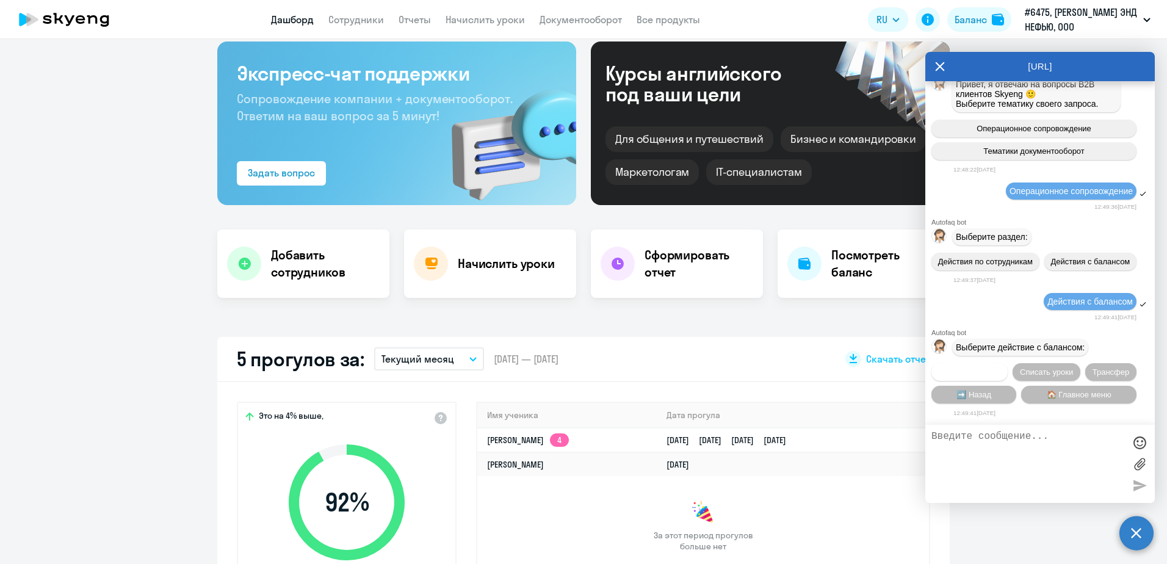
click at [989, 369] on span "Начислить уроки" at bounding box center [970, 371] width 62 height 9
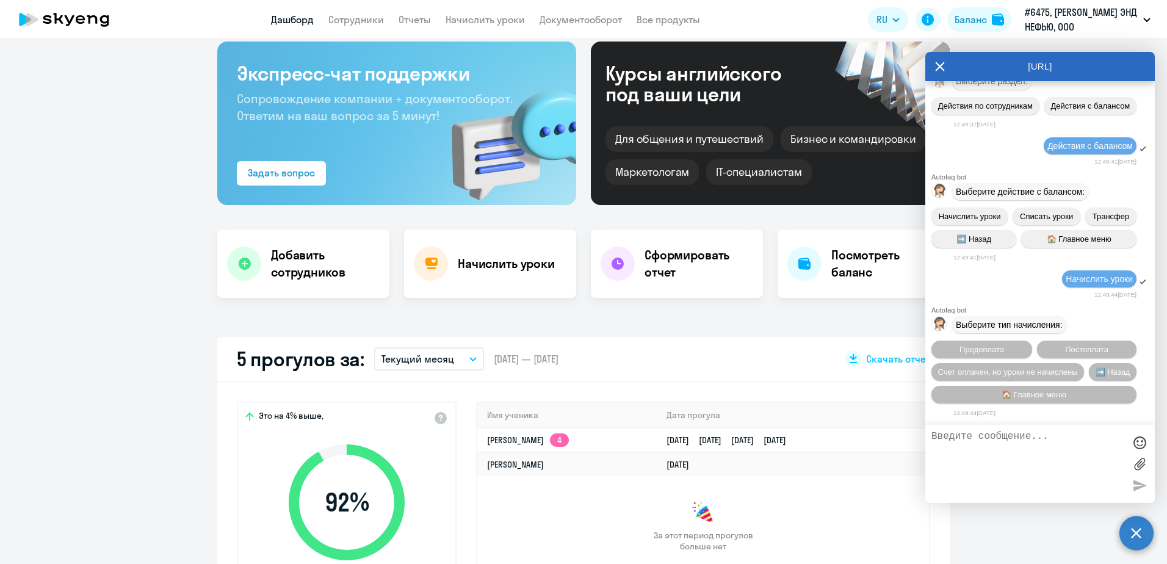
scroll to position [3953, 0]
click at [1054, 349] on button "Постоплата" at bounding box center [1087, 350] width 100 height 18
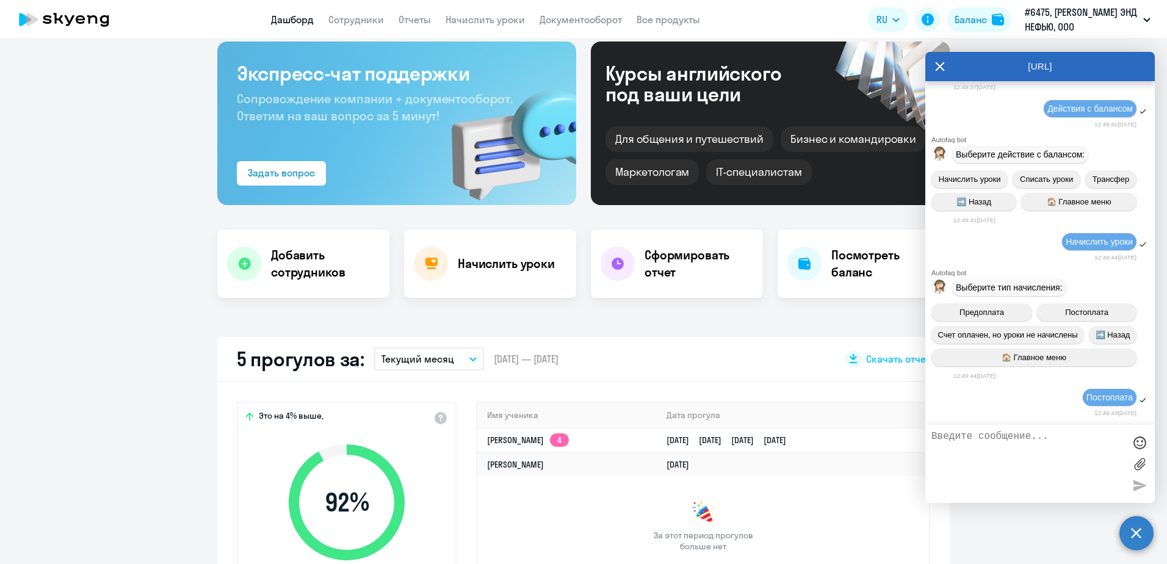
click at [1038, 439] on textarea at bounding box center [1028, 464] width 193 height 66
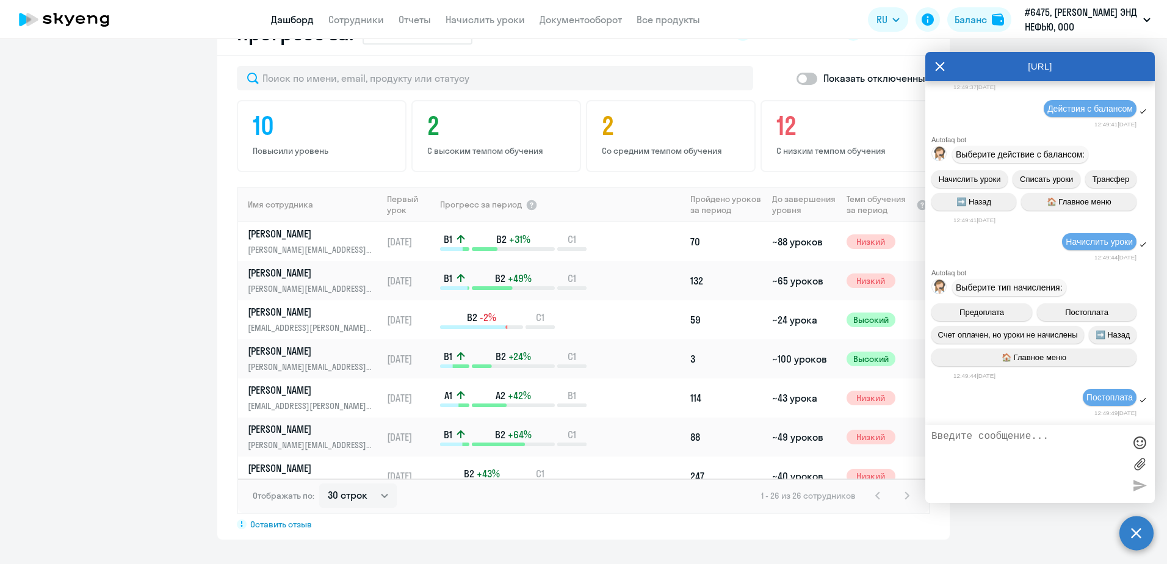
click at [990, 457] on textarea at bounding box center [1028, 464] width 193 height 66
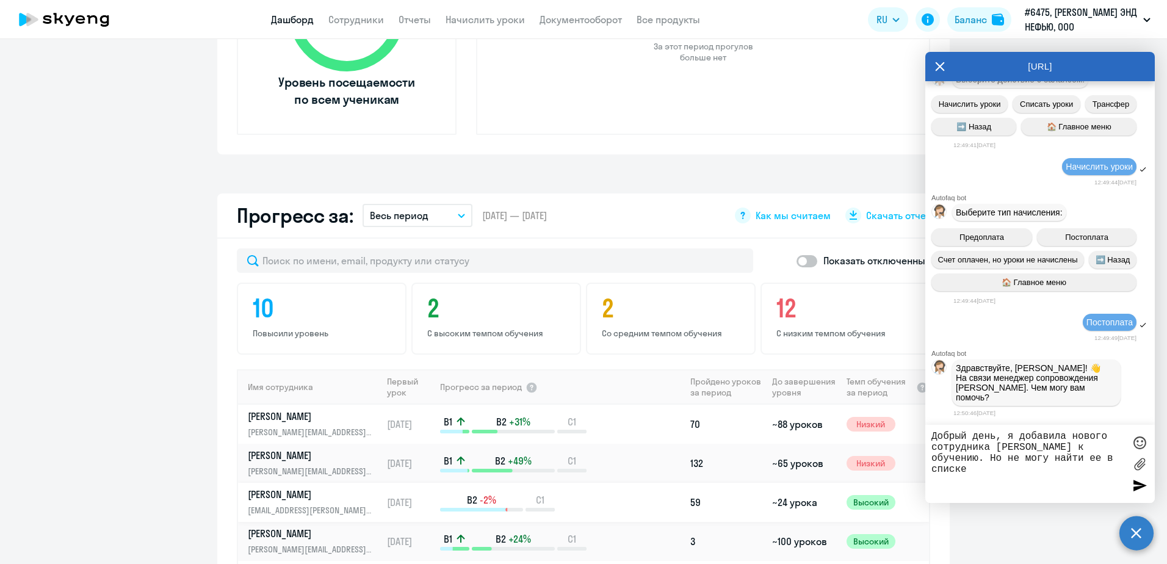
scroll to position [549, 0]
type textarea "Добрый день, я добавила нового сотрудника [PERSON_NAME] к обучению. Но не могу …"
